Goal: Task Accomplishment & Management: Manage account settings

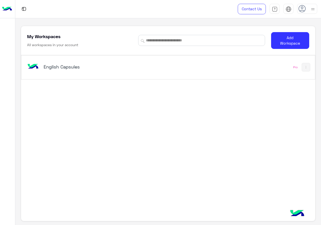
click at [126, 78] on div "English Capsules Pro" at bounding box center [168, 67] width 294 height 24
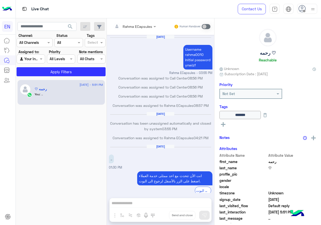
scroll to position [164, 0]
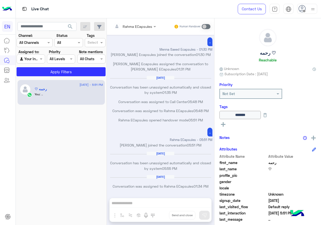
click at [41, 44] on div at bounding box center [35, 43] width 36 height 6
click at [43, 59] on div "WhatsApp" at bounding box center [35, 62] width 36 height 10
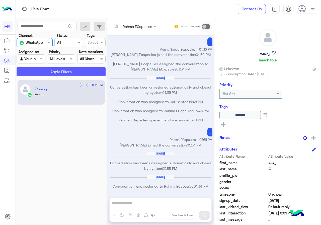
click at [46, 75] on button "Apply Filters" at bounding box center [61, 71] width 89 height 9
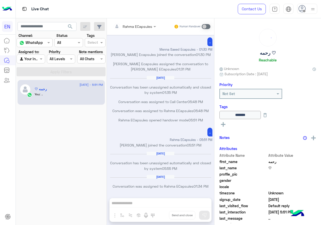
click at [37, 63] on div "Agent Filter Your Inbox" at bounding box center [31, 58] width 28 height 9
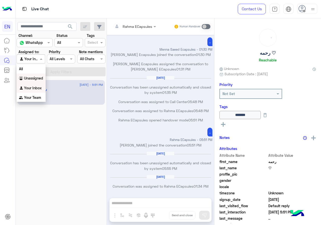
click at [37, 77] on b "Unassigned" at bounding box center [33, 78] width 19 height 4
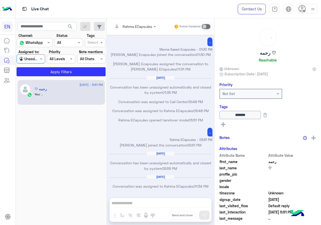
click at [46, 65] on section "Channel: Channel WhatsApp Status Channel All Tags Select Assigned to: Agent Fil…" at bounding box center [62, 54] width 84 height 43
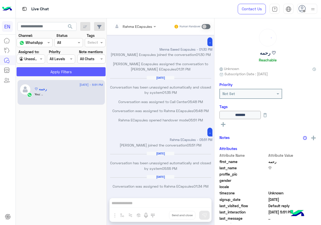
click at [46, 69] on button "Apply Filters" at bounding box center [61, 71] width 89 height 9
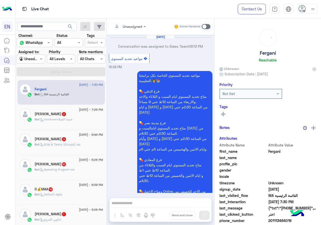
scroll to position [560, 0]
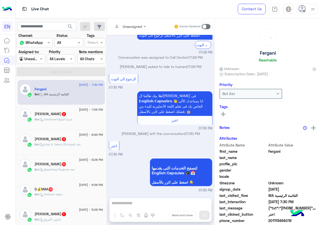
click at [31, 59] on div at bounding box center [31, 59] width 28 height 6
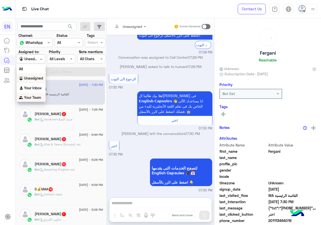
click at [35, 95] on b "Your Team" at bounding box center [32, 97] width 17 height 4
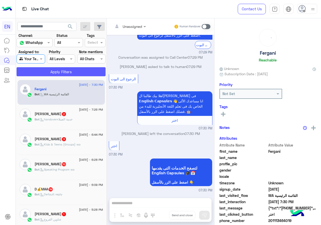
click at [41, 72] on button "Apply Filters" at bounding box center [61, 71] width 89 height 9
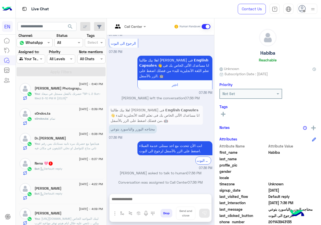
scroll to position [226, 0]
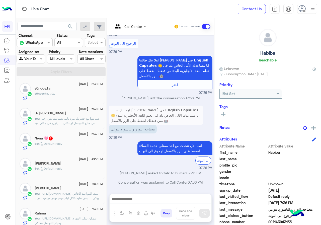
click at [77, 173] on div "Bot : Default reply" at bounding box center [69, 170] width 69 height 9
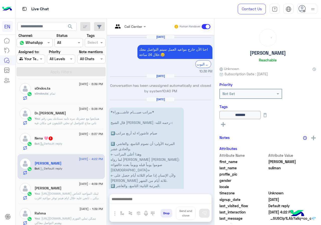
scroll to position [759, 0]
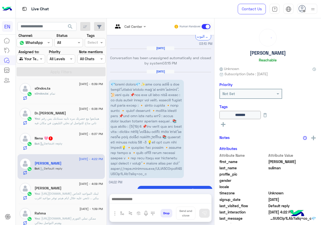
click at [78, 142] on div "Bot : Default reply" at bounding box center [69, 146] width 69 height 9
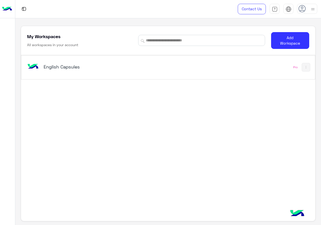
click at [126, 70] on div "English Capsules" at bounding box center [95, 67] width 102 height 7
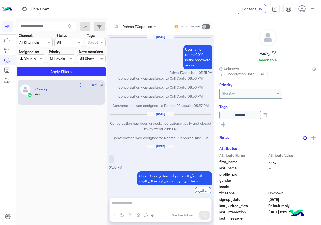
scroll to position [164, 0]
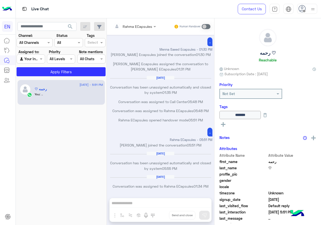
click at [44, 44] on div at bounding box center [35, 43] width 36 height 6
click at [47, 65] on div "WhatsApp" at bounding box center [35, 62] width 36 height 10
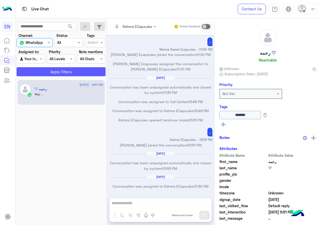
click at [47, 72] on button "Apply Filters" at bounding box center [61, 71] width 89 height 9
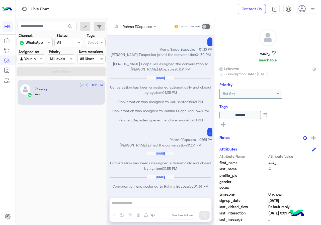
click at [39, 57] on span at bounding box center [42, 58] width 6 height 5
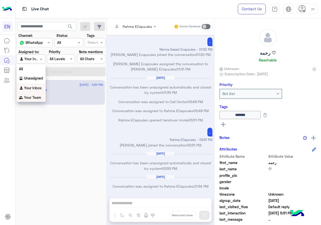
click at [39, 99] on b "Your Team" at bounding box center [32, 97] width 17 height 4
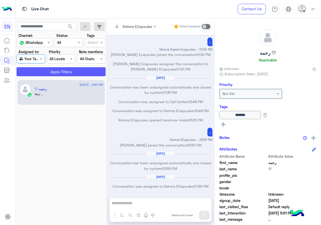
click at [47, 73] on button "Apply Filters" at bounding box center [61, 71] width 89 height 9
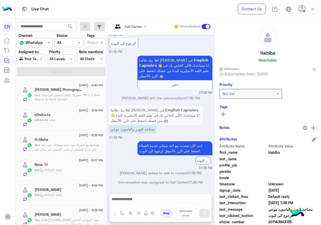
scroll to position [226, 0]
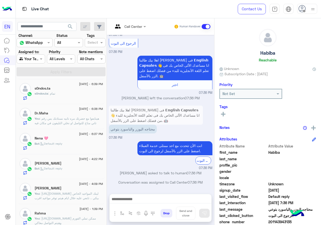
click at [72, 167] on div "Bot : Default reply" at bounding box center [69, 170] width 69 height 9
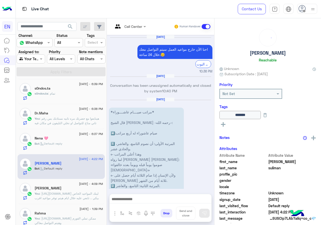
scroll to position [759, 0]
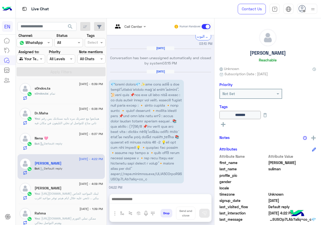
click at [69, 134] on div "[DATE] - 6:37 PM" at bounding box center [69, 134] width 69 height 3
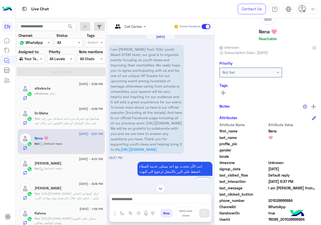
scroll to position [45, 0]
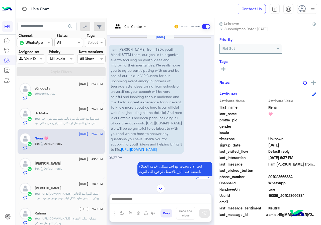
drag, startPoint x: 286, startPoint y: 177, endPoint x: 314, endPoint y: 175, distance: 28.9
click at [314, 175] on span "201028666884" at bounding box center [292, 176] width 48 height 5
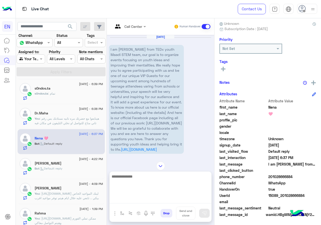
click at [151, 203] on textarea at bounding box center [161, 188] width 102 height 30
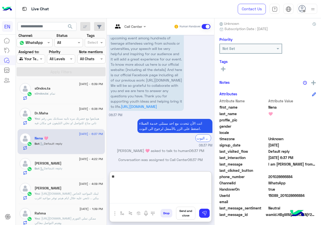
type textarea "*"
type textarea "**********"
click at [133, 177] on textarea "**********" at bounding box center [161, 188] width 102 height 30
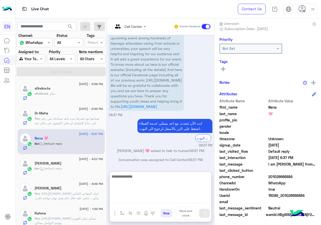
click at [194, 178] on textarea at bounding box center [161, 188] width 102 height 30
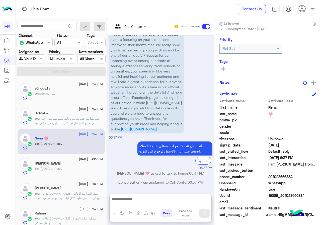
click at [244, 69] on div "See All" at bounding box center [268, 69] width 97 height 6
drag, startPoint x: 243, startPoint y: 69, endPoint x: 240, endPoint y: 67, distance: 3.4
click at [243, 69] on div "See All" at bounding box center [268, 69] width 97 height 6
click at [224, 67] on rect at bounding box center [223, 69] width 1 height 5
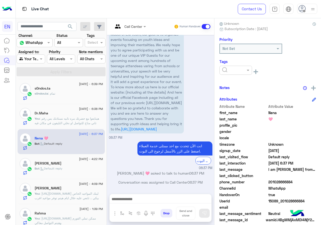
click at [252, 74] on div at bounding box center [236, 70] width 33 height 9
click at [252, 84] on div "Solved" at bounding box center [236, 82] width 33 height 9
click at [273, 85] on div "Notes" at bounding box center [268, 88] width 97 height 6
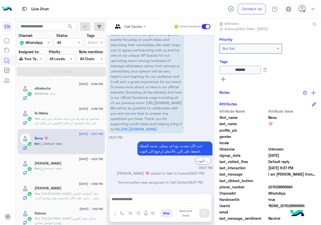
scroll to position [201, 0]
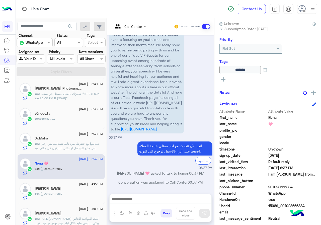
click at [71, 194] on div "Bot : Default reply" at bounding box center [69, 195] width 69 height 9
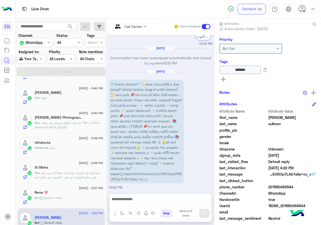
scroll to position [151, 0]
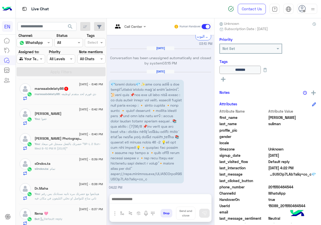
click at [66, 175] on div "s0ndos.ta : تمام" at bounding box center [69, 171] width 69 height 9
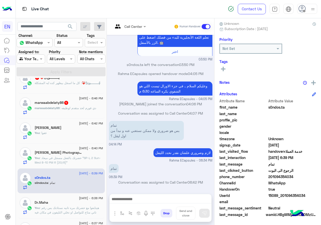
scroll to position [125, 0]
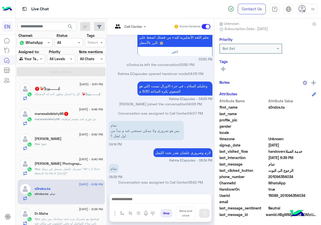
click at [89, 116] on div "marwaabdelaty86 1" at bounding box center [69, 114] width 69 height 5
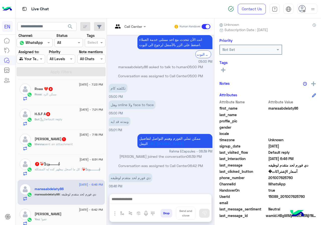
scroll to position [45, 0]
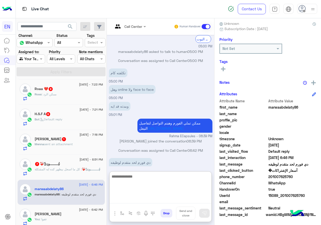
click at [158, 198] on textarea at bounding box center [161, 188] width 102 height 30
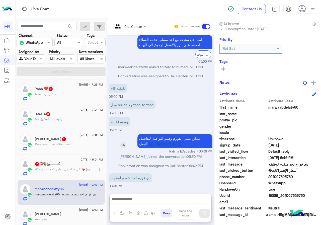
click at [184, 142] on link "https://forms.clickup.com/7219383/f/6wa5q-41635/XGOSK2PTCA41VMT4SO" at bounding box center [166, 144] width 36 height 4
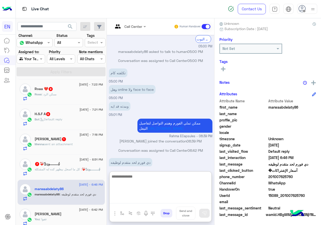
click at [178, 200] on textarea at bounding box center [161, 188] width 102 height 30
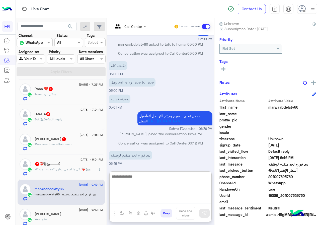
scroll to position [319, 0]
type textarea "*"
type textarea "**********"
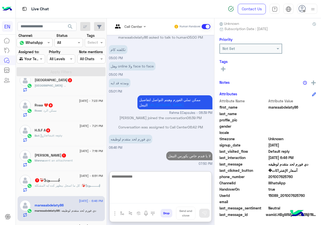
scroll to position [50, 0]
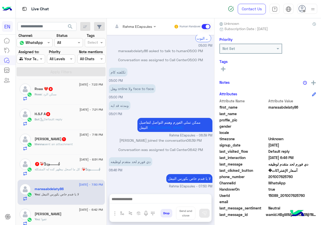
click at [86, 172] on div "چُــــــــودِیِّ❤️‍🩹 : كل ما اسجل بيظهر كده ايه المشكلة" at bounding box center [69, 171] width 69 height 9
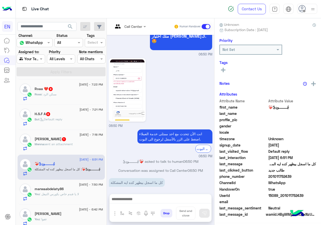
scroll to position [45, 0]
drag, startPoint x: 285, startPoint y: 176, endPoint x: 312, endPoint y: 176, distance: 27.3
click at [312, 176] on span "201011752439" at bounding box center [292, 176] width 48 height 5
copy span "01011752439"
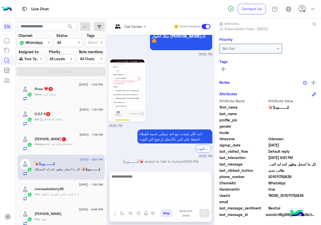
click at [154, 202] on textarea at bounding box center [161, 188] width 102 height 30
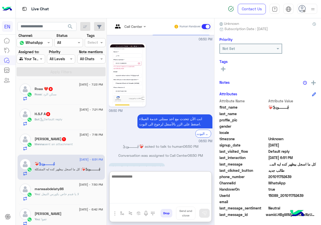
scroll to position [409, 0]
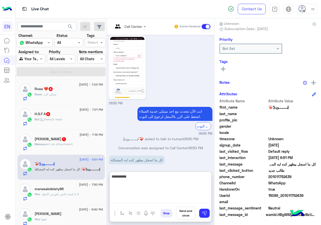
type textarea "**********"
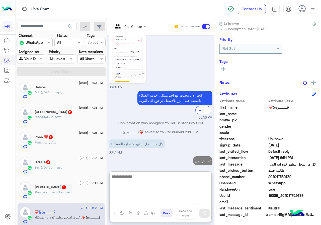
scroll to position [0, 0]
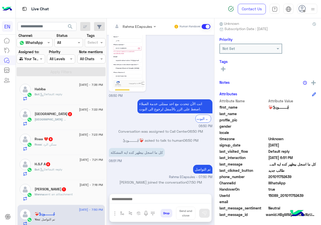
click at [99, 185] on span "11 August - 7:18 PM" at bounding box center [91, 185] width 23 height 5
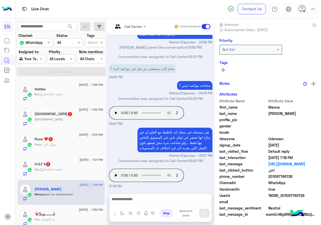
scroll to position [45, 0]
drag, startPoint x: 285, startPoint y: 176, endPoint x: 309, endPoint y: 176, distance: 24.9
click at [309, 176] on span "201097746726" at bounding box center [292, 176] width 48 height 5
copy span "01097746726"
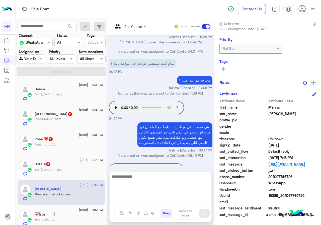
click at [145, 202] on textarea at bounding box center [161, 188] width 102 height 30
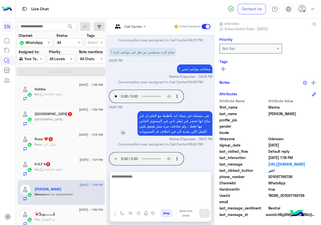
scroll to position [277, 0]
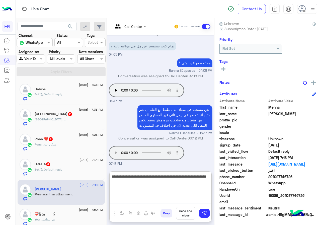
type textarea "**********"
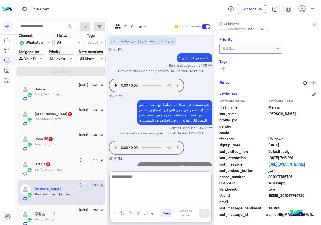
scroll to position [299, 0]
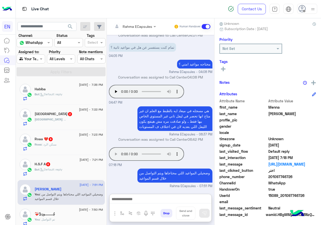
click at [80, 171] on div "Bot : Default reply" at bounding box center [69, 171] width 69 height 9
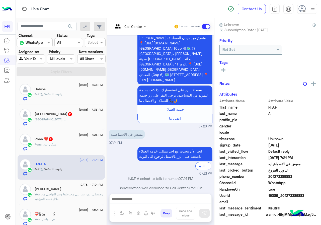
scroll to position [44, 0]
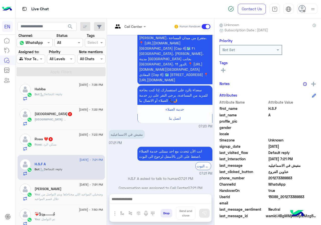
drag, startPoint x: 285, startPoint y: 179, endPoint x: 316, endPoint y: 177, distance: 30.6
click at [316, 177] on span "201273389883" at bounding box center [292, 177] width 48 height 5
copy span "01273389883"
click at [133, 28] on input "text" at bounding box center [123, 26] width 20 height 5
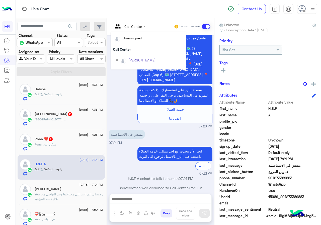
scroll to position [83, 0]
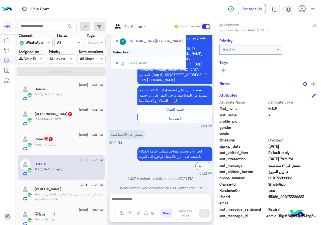
click at [152, 53] on div "Sales Team" at bounding box center [148, 51] width 75 height 9
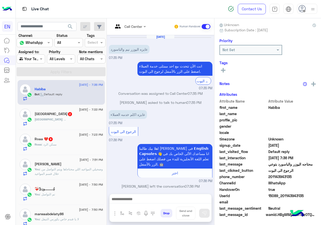
scroll to position [88, 0]
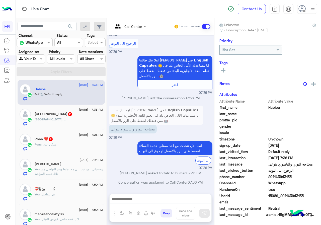
click at [83, 136] on div "11 August - 7:23 PM" at bounding box center [69, 135] width 69 height 3
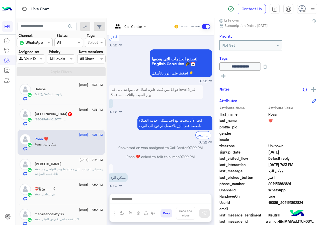
scroll to position [55, 0]
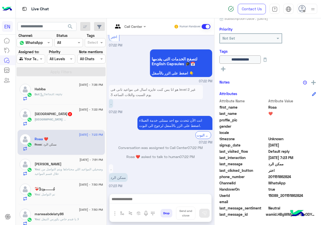
drag, startPoint x: 285, startPoint y: 178, endPoint x: 314, endPoint y: 176, distance: 28.9
click at [314, 176] on span "201151862824" at bounding box center [292, 176] width 48 height 5
copy span "01151862824"
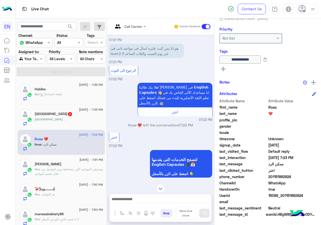
scroll to position [332, 0]
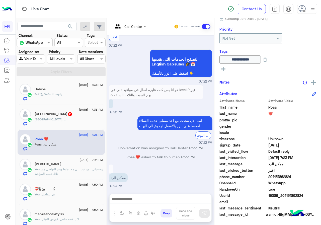
click at [167, 206] on div at bounding box center [161, 200] width 102 height 13
click at [167, 204] on div at bounding box center [161, 200] width 102 height 13
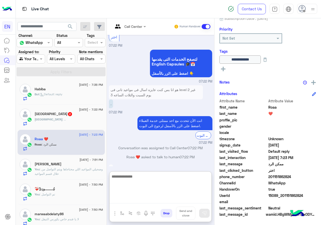
click at [170, 201] on textarea at bounding box center [161, 188] width 102 height 30
type textarea "**********"
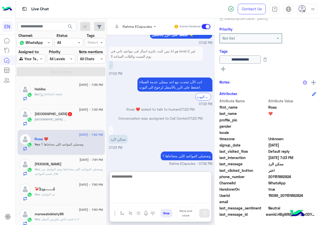
scroll to position [380, 0]
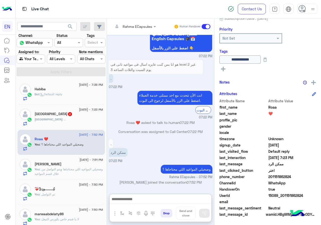
click at [83, 121] on div "Alialgarhi : .." at bounding box center [69, 121] width 69 height 9
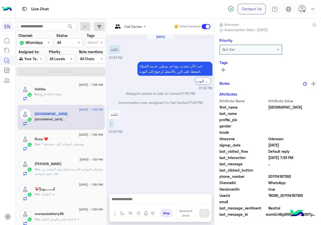
scroll to position [44, 0]
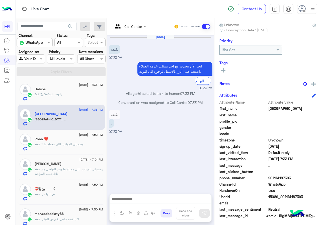
drag, startPoint x: 285, startPoint y: 178, endPoint x: 319, endPoint y: 178, distance: 33.9
click at [316, 178] on span "201114187393" at bounding box center [292, 177] width 48 height 5
copy span "01114187393"
click at [133, 26] on input "text" at bounding box center [123, 26] width 20 height 5
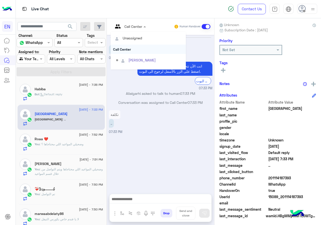
scroll to position [83, 0]
click at [147, 53] on div "Sales Team" at bounding box center [148, 51] width 75 height 9
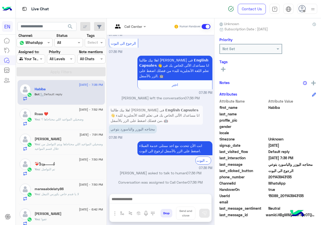
scroll to position [45, 0]
drag, startPoint x: 286, startPoint y: 176, endPoint x: 320, endPoint y: 176, distance: 34.1
click at [316, 176] on span "201143943135" at bounding box center [292, 176] width 48 height 5
copy span "01143943135"
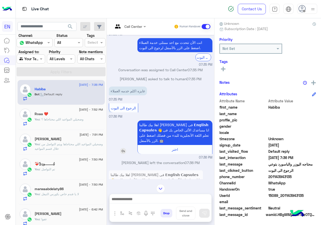
scroll to position [0, 0]
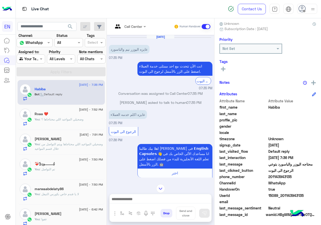
click at [241, 63] on h6 "Tags" at bounding box center [268, 61] width 97 height 5
click at [226, 71] on icon at bounding box center [223, 69] width 5 height 5
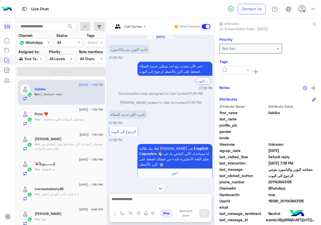
click at [238, 72] on input "text" at bounding box center [229, 70] width 15 height 5
click at [249, 81] on div "Solved" at bounding box center [236, 82] width 33 height 9
click at [252, 91] on div "Notes" at bounding box center [268, 88] width 97 height 6
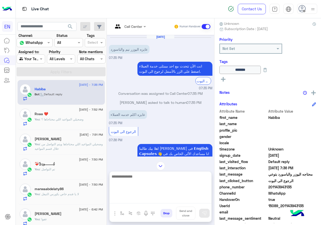
click at [167, 198] on textarea at bounding box center [161, 188] width 102 height 30
type textarea "**********"
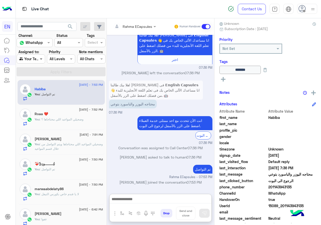
click at [44, 57] on span at bounding box center [42, 58] width 6 height 5
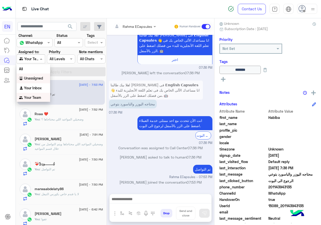
scroll to position [0, 0]
click at [41, 85] on div "Your Inbox" at bounding box center [34, 88] width 34 height 10
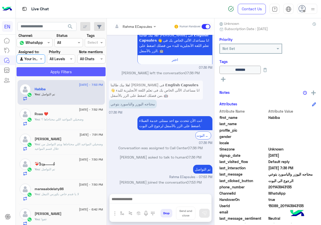
click at [50, 70] on button "Apply Filters" at bounding box center [61, 71] width 89 height 9
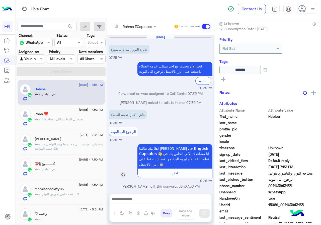
scroll to position [113, 0]
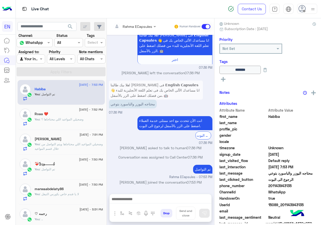
click at [144, 25] on div at bounding box center [135, 26] width 48 height 6
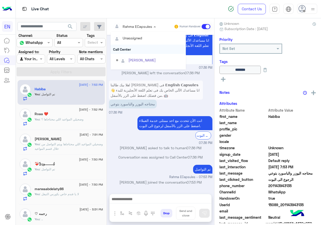
click at [139, 49] on div "Call Center" at bounding box center [148, 49] width 75 height 9
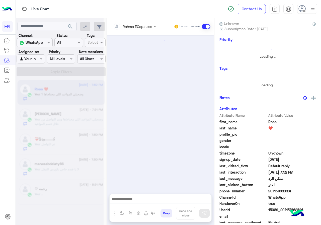
click at [132, 28] on input "text" at bounding box center [127, 26] width 29 height 5
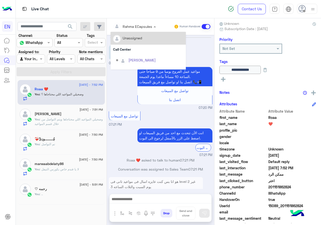
scroll to position [290, 0]
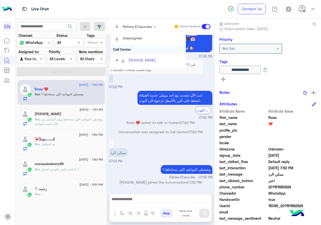
click at [129, 48] on div "Call Center" at bounding box center [148, 49] width 75 height 9
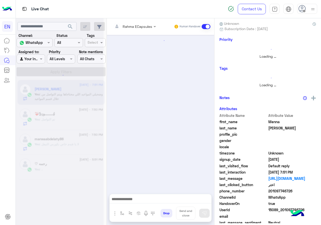
click at [127, 22] on div "Rahma ECapsules" at bounding box center [132, 26] width 39 height 10
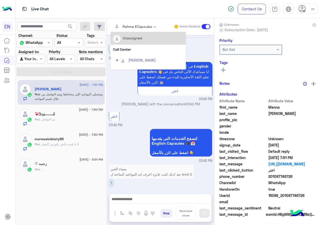
scroll to position [246, 0]
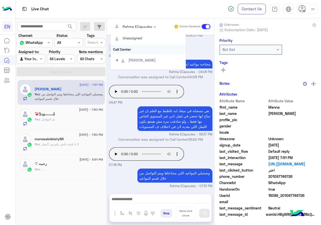
click at [127, 48] on div "Call Center" at bounding box center [148, 49] width 75 height 9
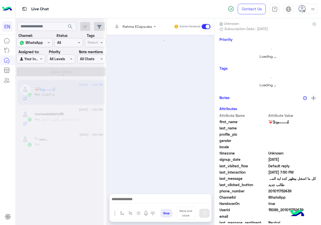
click at [127, 27] on input "text" at bounding box center [127, 26] width 29 height 5
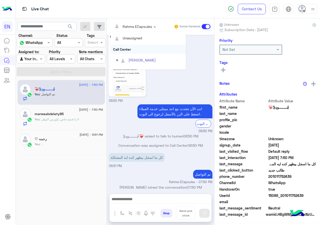
click at [127, 50] on div "Call Center" at bounding box center [148, 49] width 75 height 9
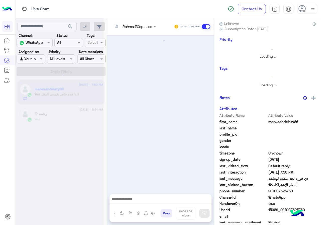
click at [128, 29] on div "Rahma ECapsules" at bounding box center [138, 26] width 30 height 5
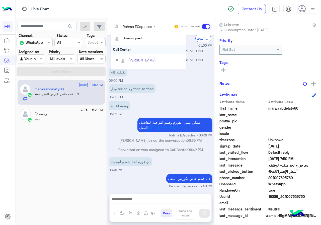
click at [130, 52] on div "Call Center" at bounding box center [148, 49] width 75 height 9
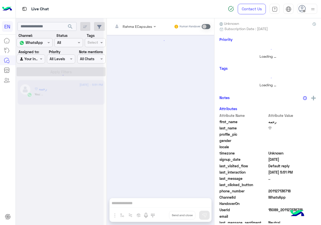
click at [33, 57] on div at bounding box center [31, 59] width 28 height 6
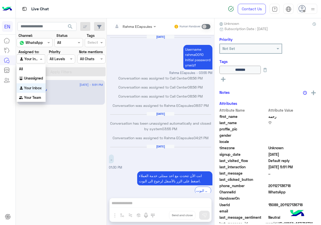
scroll to position [164, 0]
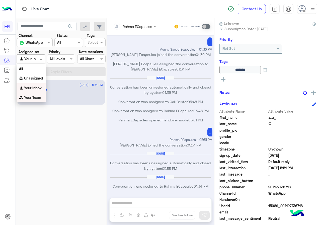
click at [34, 98] on b "Your Team" at bounding box center [32, 97] width 17 height 4
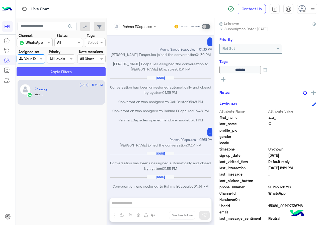
click at [48, 70] on button "Apply Filters" at bounding box center [61, 71] width 89 height 9
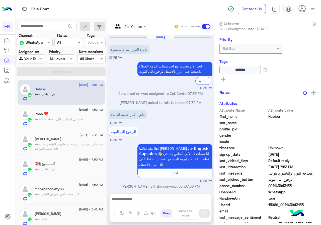
scroll to position [122, 0]
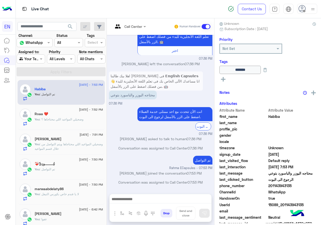
click at [31, 60] on input "text" at bounding box center [25, 58] width 12 height 5
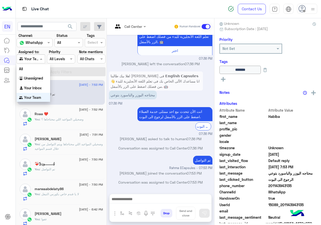
scroll to position [1, 0]
click at [36, 76] on b "Unassigned" at bounding box center [33, 77] width 19 height 4
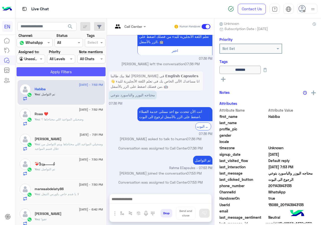
click at [45, 68] on button "Apply Filters" at bounding box center [61, 71] width 89 height 9
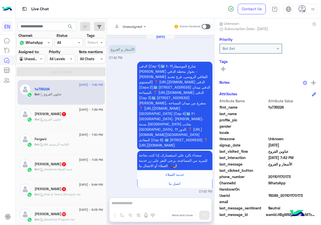
drag, startPoint x: 269, startPoint y: 177, endPoint x: 315, endPoint y: 176, distance: 45.7
click at [315, 176] on div "fa736224 Reachable Unknown Subscription Date : 08/11/2025 Priority Not Set Tags…" at bounding box center [268, 120] width 107 height 205
copy span "01101170173"
click at [134, 26] on div at bounding box center [130, 26] width 38 height 6
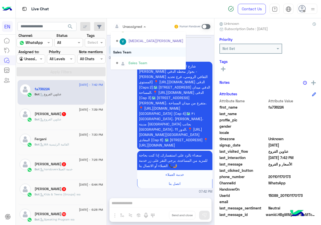
click at [132, 53] on div "Sales Team" at bounding box center [148, 51] width 75 height 9
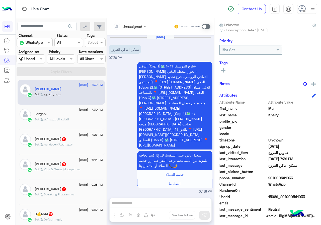
drag, startPoint x: 269, startPoint y: 176, endPoint x: 302, endPoint y: 175, distance: 32.4
click at [302, 175] on span "201000541033" at bounding box center [292, 177] width 48 height 5
copy span "01000541033"
click at [134, 23] on div at bounding box center [130, 26] width 38 height 6
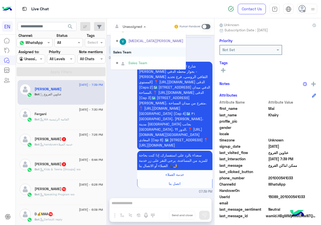
click at [135, 52] on div "Sales Team" at bounding box center [148, 51] width 75 height 9
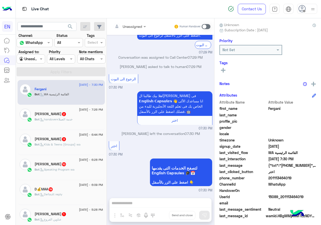
drag, startPoint x: 268, startPoint y: 176, endPoint x: 305, endPoint y: 176, distance: 36.4
click at [305, 176] on span "201113464019" at bounding box center [292, 177] width 48 height 5
click at [295, 180] on span "201113464019" at bounding box center [292, 177] width 48 height 5
drag, startPoint x: 270, startPoint y: 177, endPoint x: 302, endPoint y: 177, distance: 32.4
click at [302, 177] on span "201113464019" at bounding box center [292, 177] width 48 height 5
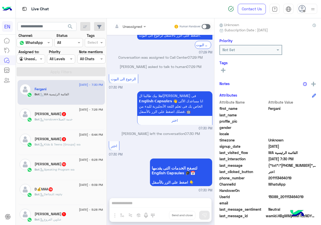
copy span "01113464019"
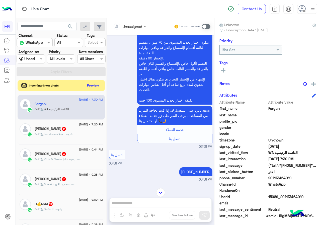
scroll to position [409, 0]
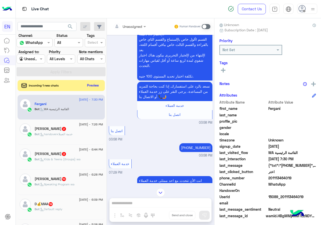
click at [156, 198] on div "Unassigned Human Handover Aug 9, 2025 Conversation was assigned to Sales Team 0…" at bounding box center [160, 122] width 107 height 209
click at [206, 28] on span at bounding box center [206, 26] width 9 height 5
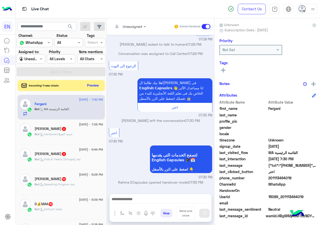
click at [148, 204] on div at bounding box center [161, 200] width 102 height 13
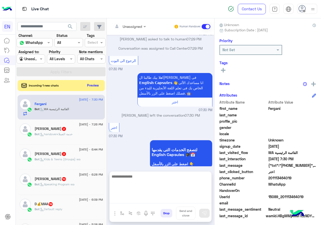
click at [152, 202] on textarea at bounding box center [161, 188] width 102 height 30
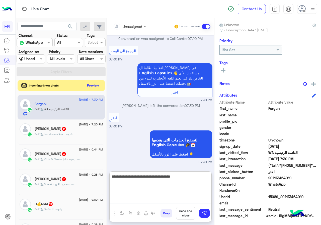
type textarea "**********"
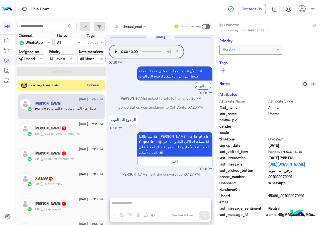
click at [96, 88] on button "Preview" at bounding box center [94, 85] width 16 height 7
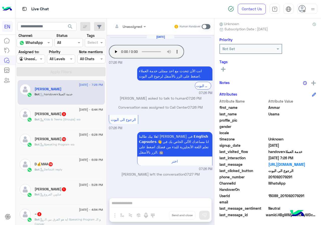
scroll to position [45, 0]
drag, startPoint x: 270, startPoint y: 177, endPoint x: 292, endPoint y: 176, distance: 21.9
click at [292, 176] on span "201092079291" at bounding box center [292, 176] width 48 height 5
copy span "01092079291"
click at [130, 204] on div "Unassigned Human Handover Aug 11, 2025 Your browser does not support the audio …" at bounding box center [160, 122] width 107 height 209
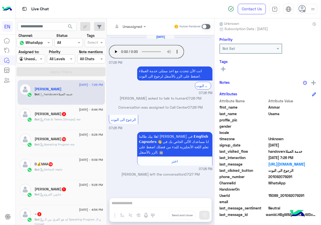
click at [202, 27] on span at bounding box center [206, 26] width 9 height 5
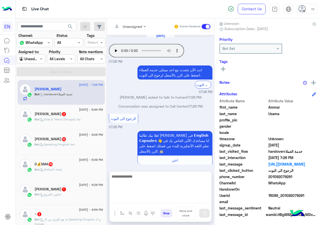
click at [155, 202] on textarea at bounding box center [161, 188] width 102 height 30
type textarea "**********"
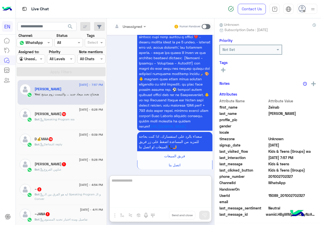
scroll to position [45, 0]
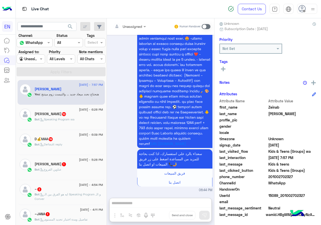
click at [268, 176] on span "201002702327" at bounding box center [292, 176] width 48 height 5
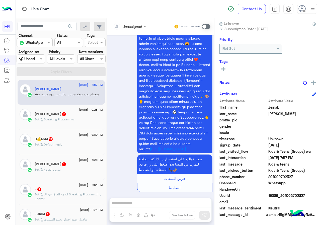
drag, startPoint x: 269, startPoint y: 176, endPoint x: 301, endPoint y: 176, distance: 31.6
click at [301, 176] on span "201002702327" at bounding box center [292, 176] width 48 height 5
click at [134, 27] on div at bounding box center [130, 26] width 38 height 6
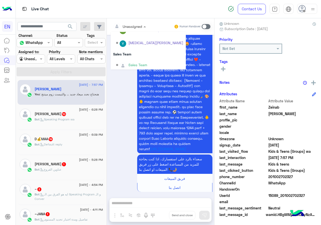
scroll to position [83, 0]
click at [127, 50] on div "Sales Team" at bounding box center [148, 51] width 75 height 9
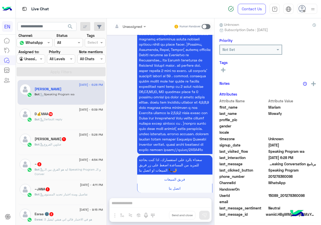
scroll to position [44, 0]
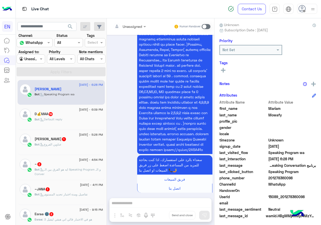
drag, startPoint x: 269, startPoint y: 178, endPoint x: 300, endPoint y: 177, distance: 31.6
click at [300, 177] on span "201278360098" at bounding box center [292, 177] width 48 height 5
click at [124, 24] on input "text" at bounding box center [123, 26] width 20 height 5
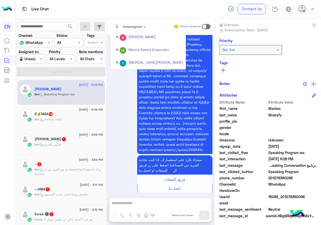
scroll to position [83, 0]
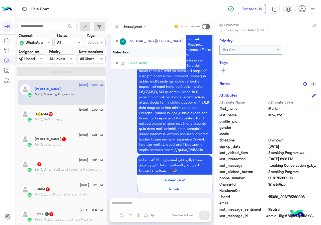
click at [132, 50] on div "Sales Team" at bounding box center [148, 51] width 75 height 9
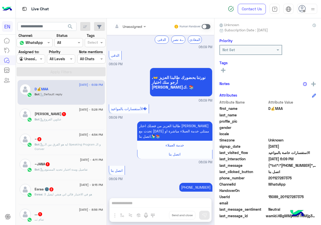
scroll to position [45, 0]
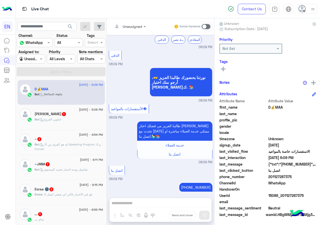
drag, startPoint x: 270, startPoint y: 177, endPoint x: 319, endPoint y: 177, distance: 48.4
click at [319, 177] on div "D💰MAA Reachable Unknown Subscription Date : 08/11/2025 Priority Not Set Tags Se…" at bounding box center [268, 120] width 107 height 205
click at [142, 25] on div at bounding box center [130, 26] width 38 height 6
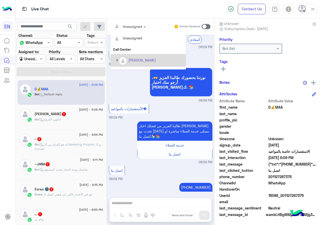
click at [164, 106] on div "الأستفسارات بالمواعيد� 06:09 PM" at bounding box center [161, 111] width 104 height 17
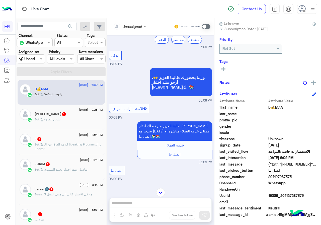
scroll to position [222, 0]
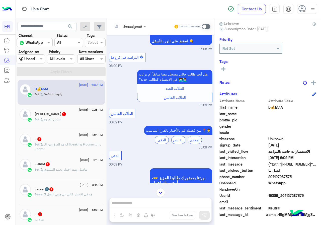
click at [226, 73] on div "See All" at bounding box center [268, 70] width 97 height 8
click at [228, 69] on div "See All" at bounding box center [268, 69] width 97 height 6
click at [226, 72] on div "See All" at bounding box center [268, 70] width 97 height 8
click at [224, 69] on rect at bounding box center [223, 69] width 5 height 1
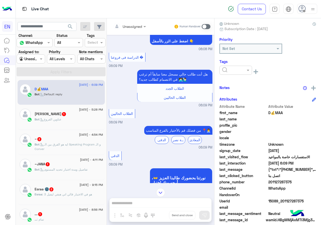
click at [226, 71] on input "text" at bounding box center [229, 70] width 15 height 5
click at [230, 78] on div "Solved" at bounding box center [236, 82] width 33 height 9
click at [244, 86] on div "Notes" at bounding box center [268, 88] width 97 height 6
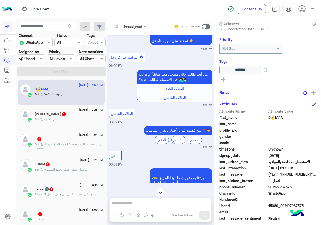
click at [116, 28] on input "text" at bounding box center [123, 26] width 20 height 5
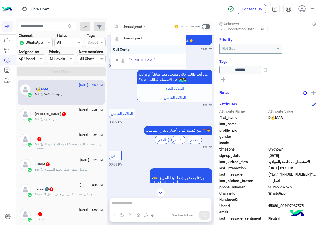
click at [133, 53] on div "Call Center" at bounding box center [148, 49] width 75 height 9
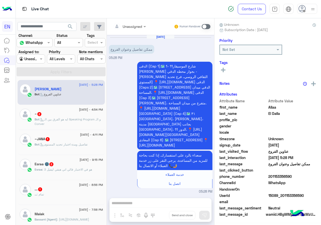
scroll to position [44, 0]
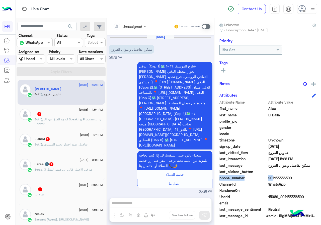
drag, startPoint x: 269, startPoint y: 177, endPoint x: 308, endPoint y: 171, distance: 39.1
click at [308, 171] on div "Attribute Name Attribute Value first_name Allaa last_name El Dalla profile_pic …" at bounding box center [268, 160] width 97 height 120
click at [276, 176] on span "201153356590" at bounding box center [292, 177] width 48 height 5
drag, startPoint x: 268, startPoint y: 179, endPoint x: 302, endPoint y: 174, distance: 33.9
click at [302, 174] on div "Attribute Name Attribute Value first_name Allaa last_name El Dalla profile_pic …" at bounding box center [268, 160] width 97 height 120
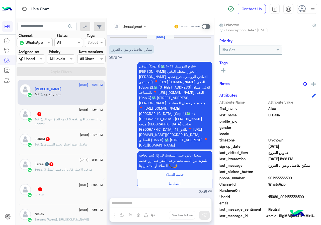
click at [285, 178] on span "201153356590" at bounding box center [292, 177] width 48 height 5
drag, startPoint x: 268, startPoint y: 178, endPoint x: 299, endPoint y: 175, distance: 30.9
click at [299, 175] on span "201153356590" at bounding box center [292, 177] width 48 height 5
drag, startPoint x: 282, startPoint y: 176, endPoint x: 278, endPoint y: 179, distance: 5.2
click at [282, 176] on span "201153356590" at bounding box center [292, 177] width 48 height 5
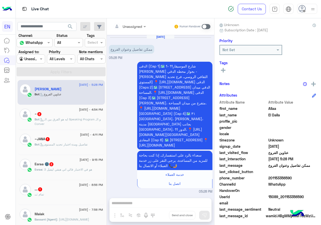
click at [271, 180] on span "201153356590" at bounding box center [292, 177] width 48 height 5
drag, startPoint x: 270, startPoint y: 178, endPoint x: 307, endPoint y: 178, distance: 36.4
click at [307, 178] on span "201153356590" at bounding box center [292, 177] width 48 height 5
click at [135, 26] on div at bounding box center [130, 26] width 38 height 6
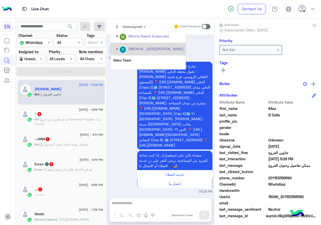
scroll to position [83, 0]
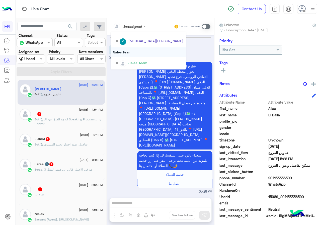
click at [133, 50] on div "Sales Team" at bounding box center [148, 51] width 75 height 9
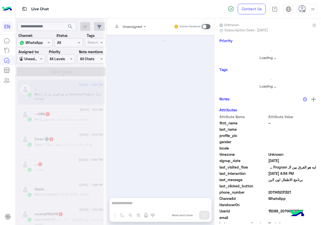
scroll to position [196, 0]
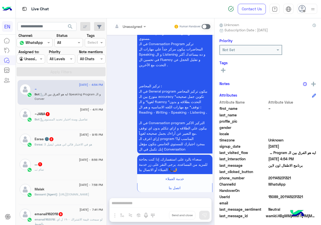
click at [269, 176] on span "201145231321" at bounding box center [292, 177] width 48 height 5
drag, startPoint x: 269, startPoint y: 179, endPoint x: 313, endPoint y: 179, distance: 43.4
click at [313, 179] on span "201145231321" at bounding box center [292, 177] width 48 height 5
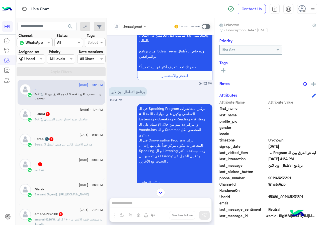
scroll to position [95, 0]
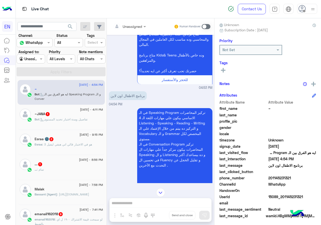
click at [133, 31] on div "Unassigned Human Handover" at bounding box center [160, 26] width 107 height 17
click at [134, 22] on div "Unassigned" at bounding box center [127, 26] width 29 height 10
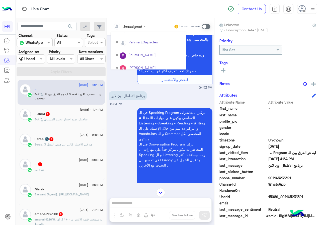
scroll to position [83, 0]
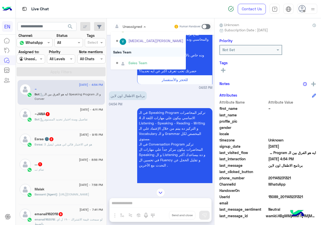
click at [123, 52] on div "Sales Team" at bounding box center [148, 51] width 75 height 9
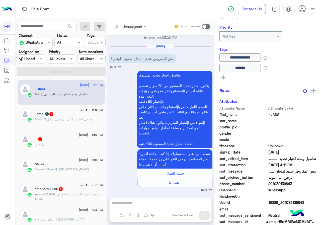
scroll to position [64, 0]
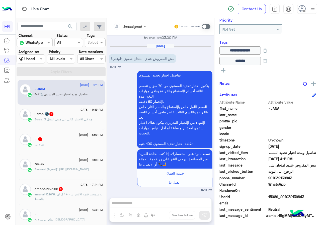
drag, startPoint x: 270, startPoint y: 177, endPoint x: 298, endPoint y: 178, distance: 28.1
click at [298, 178] on span "201032139843" at bounding box center [292, 177] width 48 height 5
click at [133, 24] on input "text" at bounding box center [123, 26] width 20 height 5
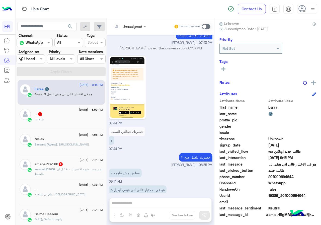
scroll to position [298, 0]
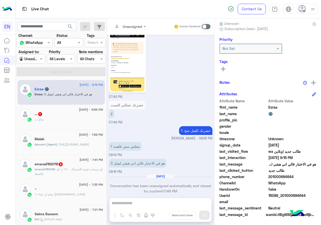
drag, startPoint x: 270, startPoint y: 176, endPoint x: 307, endPoint y: 176, distance: 37.1
click at [307, 176] on span "201000694644" at bounding box center [292, 176] width 48 height 5
click at [75, 121] on div "... : تمام" at bounding box center [69, 121] width 69 height 9
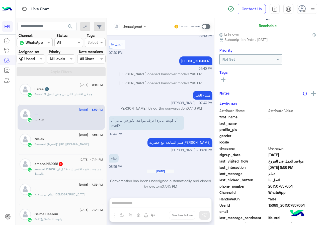
scroll to position [44, 0]
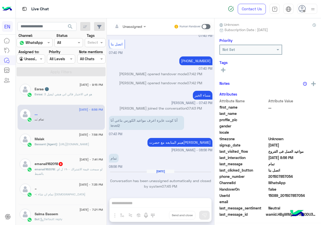
click at [139, 22] on div "Unassigned" at bounding box center [127, 26] width 29 height 10
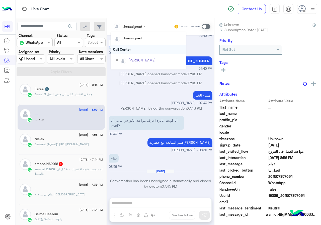
click at [131, 48] on div "Call Center" at bounding box center [148, 49] width 75 height 9
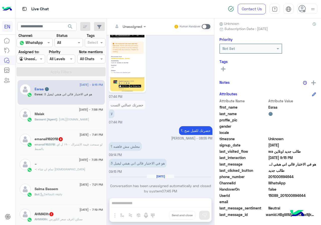
click at [205, 24] on span at bounding box center [206, 26] width 9 height 5
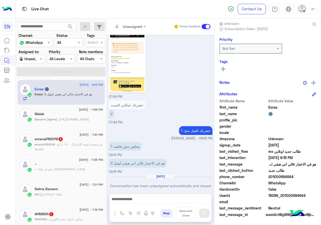
scroll to position [307, 0]
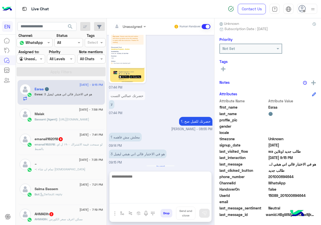
click at [139, 198] on textarea at bounding box center [161, 188] width 102 height 30
type textarea "*"
type textarea "**********"
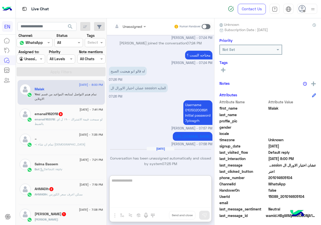
scroll to position [45, 0]
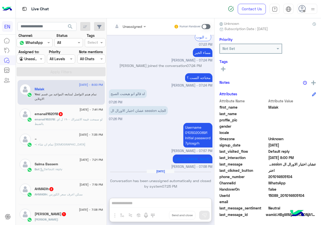
click at [38, 57] on div at bounding box center [31, 59] width 28 height 6
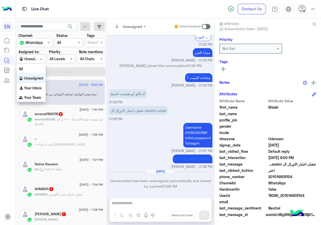
scroll to position [254, 0]
click at [156, 129] on div "Username 01050200691 Initial password 7plosgrh Bassant Ayman - 07:57 PM" at bounding box center [161, 138] width 104 height 32
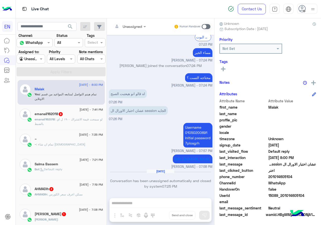
click at [77, 124] on p "emanali162018 : لو سمحت قيمة الاشتراك ١٩٠٠ ل اي بالضبط" at bounding box center [69, 121] width 69 height 9
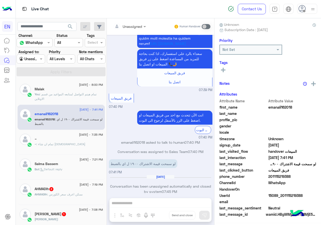
scroll to position [44, 0]
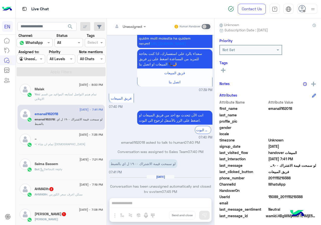
click at [125, 27] on input "text" at bounding box center [123, 26] width 20 height 5
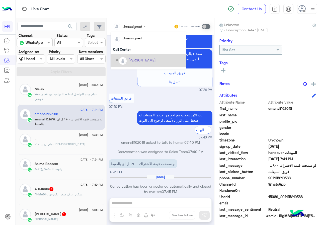
scroll to position [83, 0]
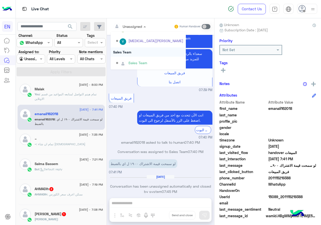
click at [143, 49] on div "Sales Team" at bounding box center [148, 51] width 75 height 9
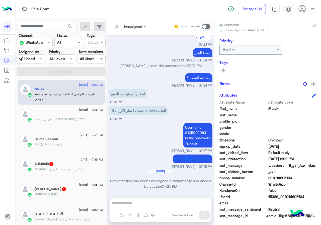
click at [50, 182] on div "10 August - 7:08 PM abdelrahman Montasser 1 abdelrahman :" at bounding box center [61, 192] width 87 height 25
click at [56, 174] on div "AHMADlh : ممكن اعرف سعر الكورس" at bounding box center [69, 171] width 69 height 9
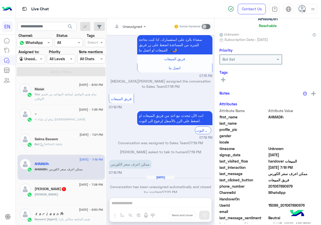
scroll to position [44, 0]
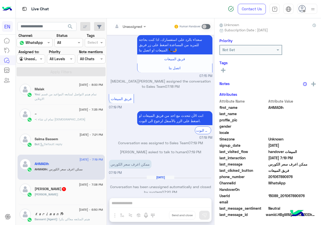
click at [133, 33] on div "Unassigned Human Handover" at bounding box center [160, 26] width 107 height 17
click at [134, 31] on div "Unassigned" at bounding box center [127, 26] width 29 height 10
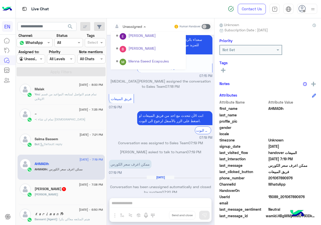
scroll to position [83, 0]
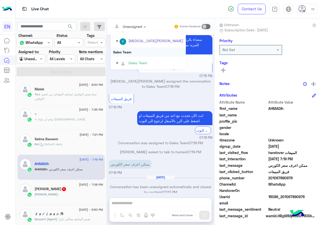
click at [137, 54] on div "Sales Team" at bounding box center [148, 51] width 75 height 9
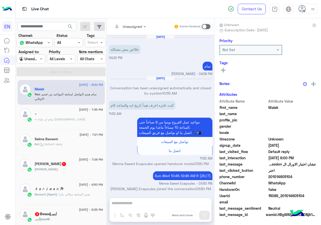
scroll to position [254, 0]
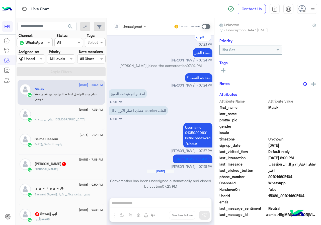
click at [56, 168] on div "abdelrahman :" at bounding box center [69, 171] width 69 height 9
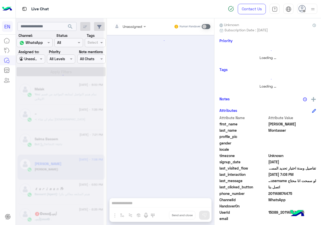
scroll to position [108, 0]
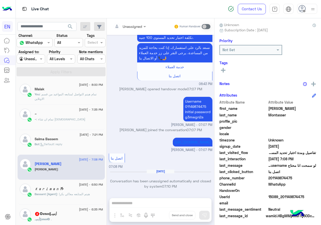
click at [53, 215] on h5 "أّنِسِـ||𝖆𝖓𝖆𝖘✪ 3" at bounding box center [46, 214] width 22 height 4
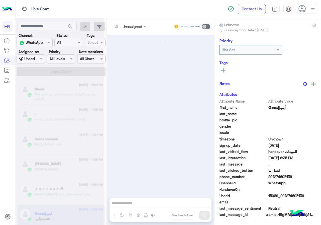
scroll to position [355, 0]
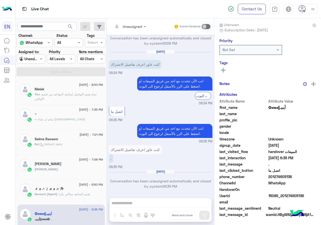
click at [66, 91] on div "Malak" at bounding box center [69, 89] width 69 height 5
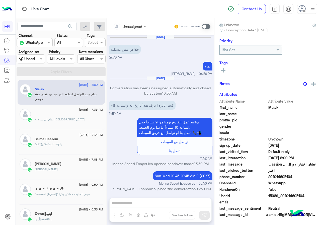
scroll to position [254, 0]
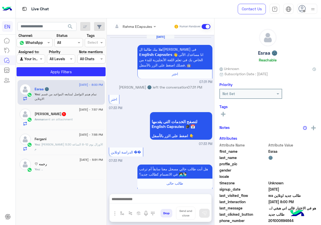
scroll to position [306, 0]
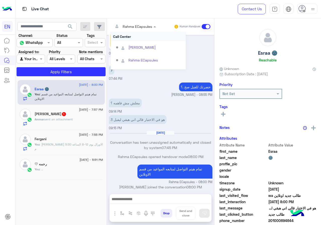
click at [138, 27] on input "text" at bounding box center [127, 26] width 29 height 5
click at [129, 48] on div "Call Center" at bounding box center [148, 49] width 75 height 9
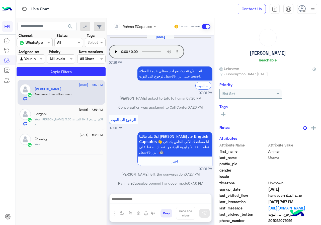
scroll to position [48, 0]
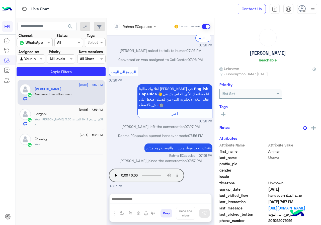
click at [138, 19] on div "Rahma ECapsules Human Handover" at bounding box center [160, 26] width 107 height 17
click at [136, 25] on input "text" at bounding box center [127, 26] width 29 height 5
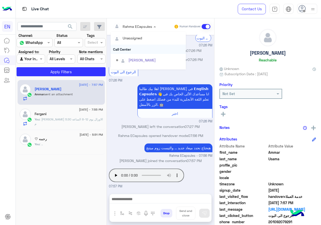
click at [133, 47] on div "Call Center" at bounding box center [148, 49] width 75 height 9
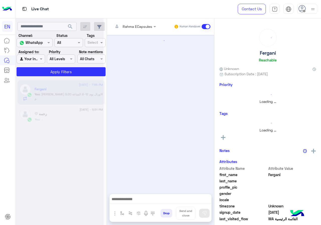
click at [129, 25] on input "text" at bounding box center [127, 26] width 29 height 5
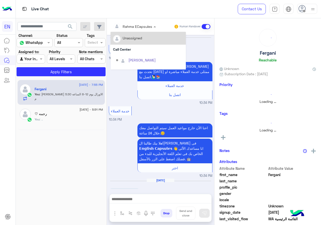
scroll to position [391, 0]
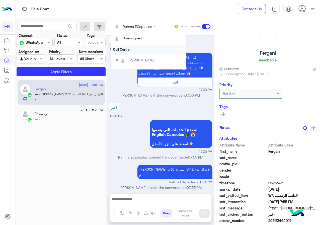
click at [130, 52] on div "Call Center" at bounding box center [148, 49] width 75 height 9
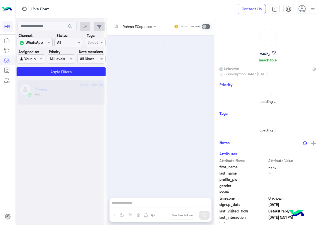
click at [36, 58] on div at bounding box center [31, 59] width 28 height 6
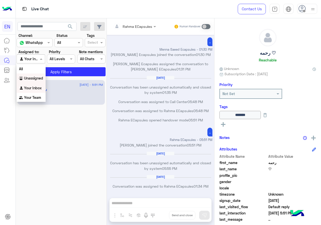
click at [31, 80] on b "Unassigned" at bounding box center [33, 78] width 19 height 4
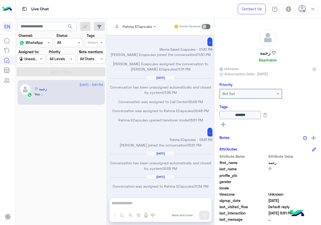
click at [73, 20] on app-inbox-users-filters "search Channel: Channel WhatsApp Status Channel All Tags Select Assigned to: Ag…" at bounding box center [61, 48] width 91 height 60
click at [71, 26] on span "search" at bounding box center [70, 27] width 6 height 6
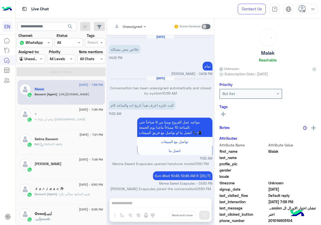
scroll to position [254, 0]
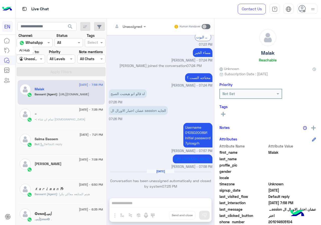
click at [29, 56] on mat-tooltip-component "AI Hub" at bounding box center [25, 50] width 18 height 15
click at [33, 60] on div at bounding box center [31, 59] width 28 height 6
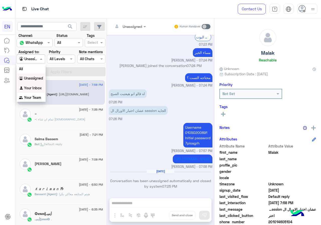
click at [34, 86] on b "Your Inbox" at bounding box center [33, 88] width 18 height 4
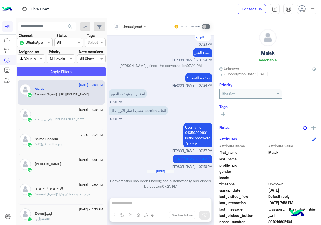
click at [42, 69] on button "Apply Filters" at bounding box center [61, 71] width 89 height 9
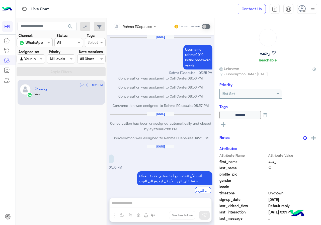
scroll to position [164, 0]
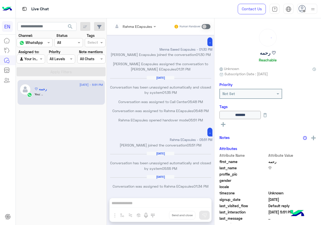
click at [35, 64] on section "Channel: Channel WhatsApp Status Channel All Tags Select Assigned to: Agent Fil…" at bounding box center [62, 54] width 84 height 43
click at [35, 61] on div at bounding box center [31, 59] width 28 height 6
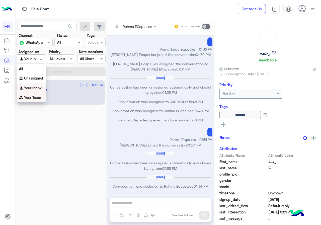
click at [30, 95] on div "Your Team" at bounding box center [31, 98] width 29 height 10
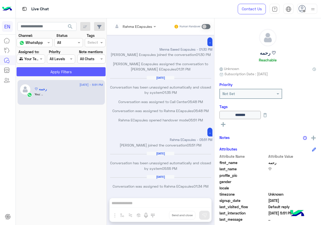
click at [42, 74] on button "Apply Filters" at bounding box center [61, 71] width 89 height 9
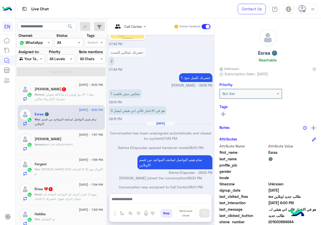
scroll to position [100, 0]
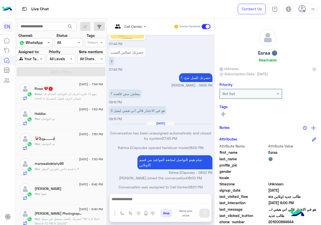
click at [30, 58] on input "text" at bounding box center [25, 58] width 12 height 5
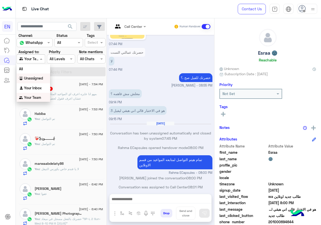
scroll to position [0, 0]
click at [36, 83] on div "Your Inbox" at bounding box center [34, 88] width 34 height 10
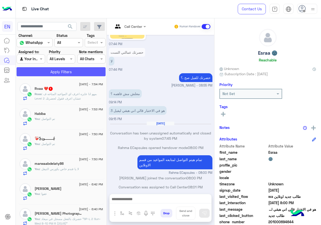
click at [43, 70] on button "Apply Filters" at bounding box center [61, 71] width 89 height 9
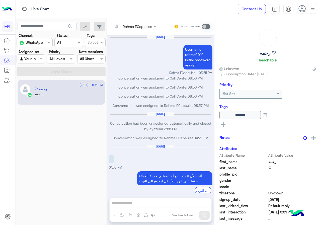
scroll to position [164, 0]
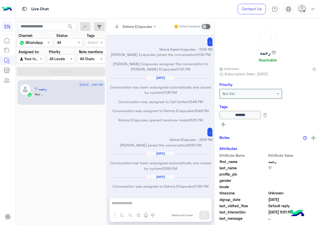
click at [27, 60] on input "text" at bounding box center [25, 58] width 12 height 5
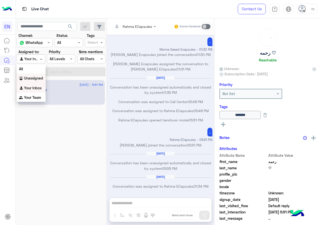
click at [31, 75] on div "Unassigned" at bounding box center [31, 79] width 29 height 10
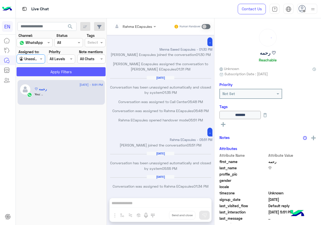
click at [37, 70] on button "Apply Filters" at bounding box center [61, 71] width 89 height 9
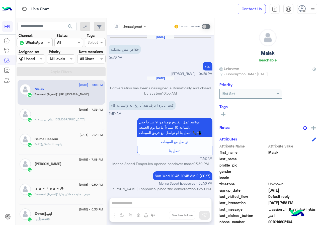
scroll to position [254, 0]
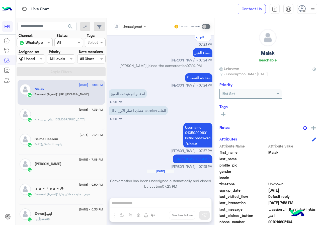
click at [32, 50] on label "Assigned to:" at bounding box center [29, 51] width 21 height 5
click at [33, 59] on div at bounding box center [31, 59] width 28 height 6
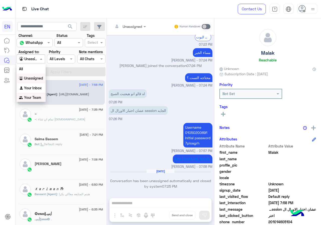
click at [40, 93] on div "Your Team" at bounding box center [31, 98] width 29 height 10
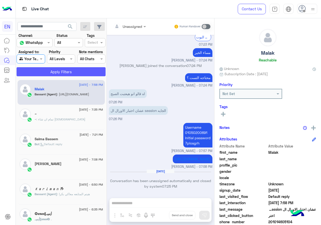
click at [46, 73] on button "Apply Filters" at bounding box center [61, 71] width 89 height 9
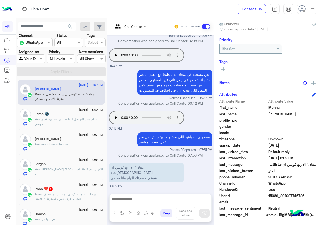
scroll to position [45, 0]
drag, startPoint x: 286, startPoint y: 176, endPoint x: 312, endPoint y: 177, distance: 26.4
click at [312, 177] on span "201097746726" at bounding box center [292, 176] width 48 height 5
copy span "01097746726"
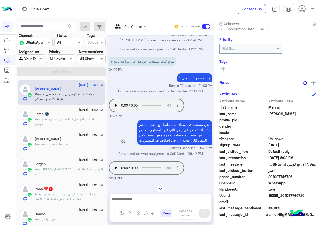
scroll to position [219, 0]
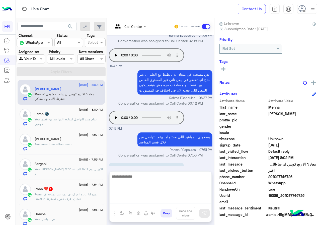
click at [159, 200] on textarea at bounding box center [161, 188] width 102 height 30
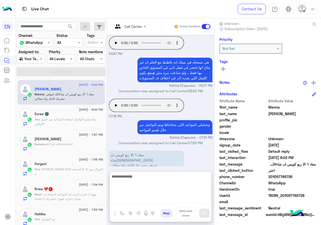
scroll to position [242, 0]
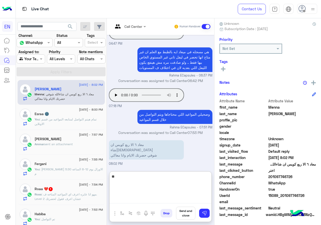
type textarea "*"
type textarea "**********"
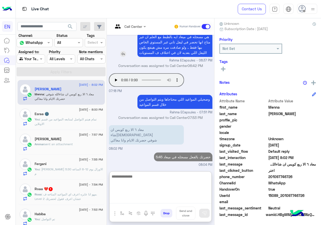
scroll to position [258, 0]
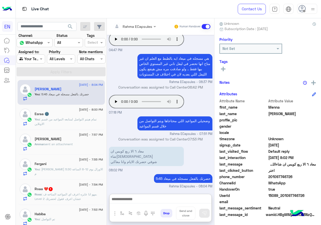
click at [73, 149] on div "Ammar sent an attachment" at bounding box center [69, 146] width 69 height 9
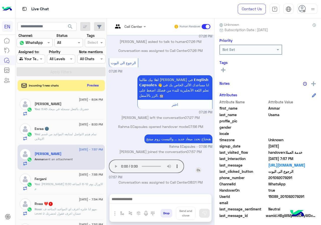
scroll to position [45, 0]
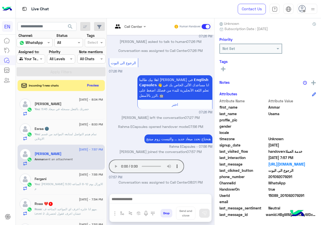
drag, startPoint x: 285, startPoint y: 176, endPoint x: 314, endPoint y: 176, distance: 28.6
click at [314, 176] on span "201092079291" at bounding box center [292, 176] width 48 height 5
copy span "01092079291"
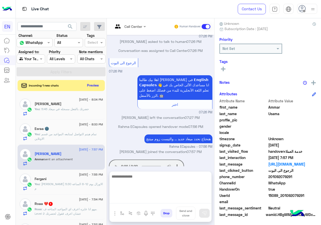
click at [148, 198] on textarea at bounding box center [161, 188] width 102 height 30
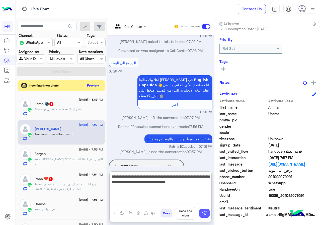
type textarea "**********"
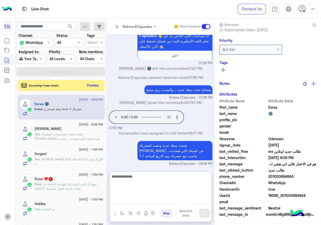
scroll to position [44, 0]
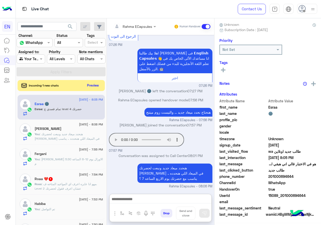
click at [107, 91] on div "search Channel: Channel WhatsApp Status Channel All Tags Select Assigned to: Ag…" at bounding box center [61, 122] width 91 height 209
click at [101, 86] on button "Preview" at bounding box center [94, 85] width 16 height 7
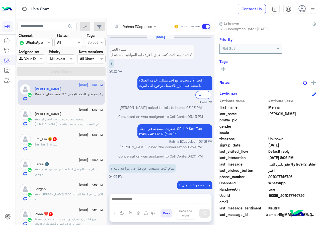
scroll to position [207, 0]
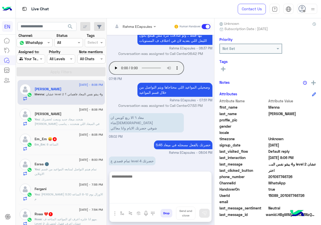
click at [153, 202] on textarea at bounding box center [161, 188] width 102 height 30
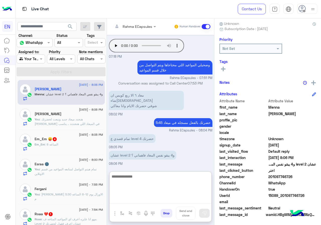
click at [175, 189] on textarea at bounding box center [161, 188] width 102 height 30
click at [162, 180] on textarea at bounding box center [161, 188] width 102 height 30
type textarea "**********"
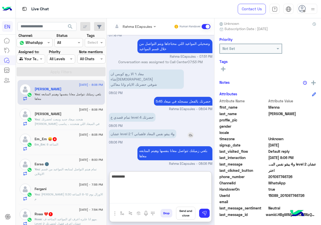
type textarea "*********"
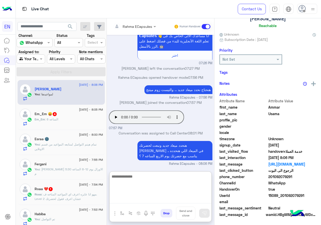
scroll to position [44, 0]
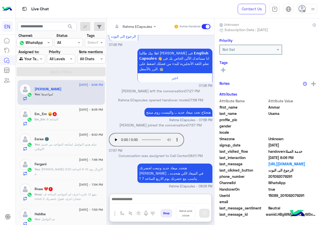
click at [73, 119] on div "Em_Em : الساعه 8" at bounding box center [69, 121] width 69 height 9
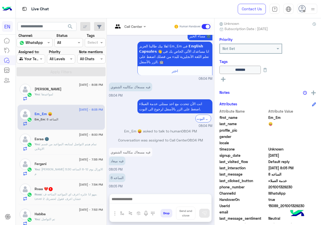
scroll to position [55, 0]
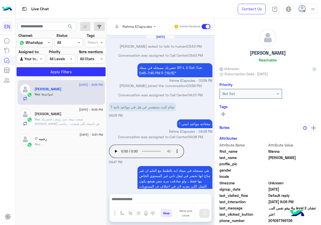
scroll to position [183, 0]
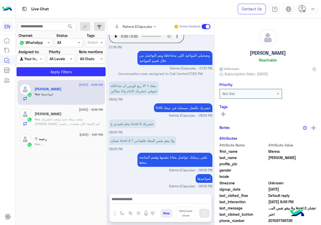
click at [130, 32] on div "Rahma ECapsules Human Handover" at bounding box center [160, 26] width 107 height 17
click at [133, 28] on input "text" at bounding box center [127, 26] width 29 height 5
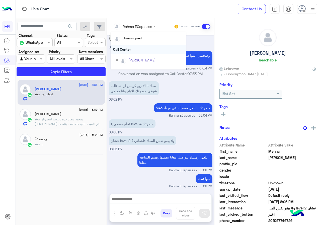
click at [133, 46] on div "Call Center" at bounding box center [148, 49] width 75 height 9
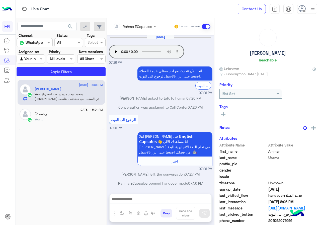
scroll to position [83, 0]
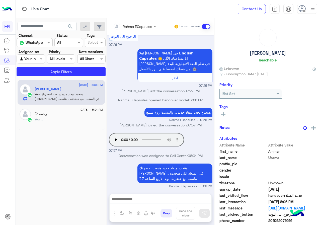
click at [125, 24] on input "text" at bounding box center [127, 26] width 29 height 5
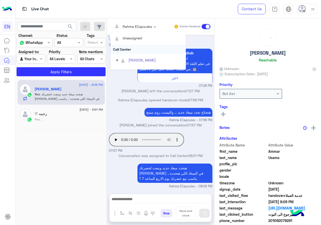
click at [126, 47] on div "Call Center" at bounding box center [148, 49] width 75 height 9
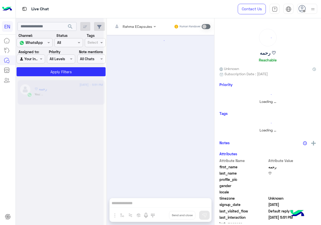
click at [33, 61] on div "Your Inbox" at bounding box center [28, 59] width 19 height 6
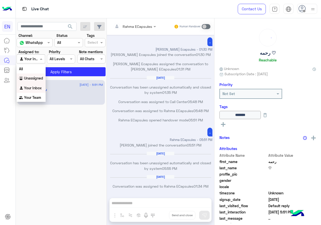
click at [31, 78] on b "Unassigned" at bounding box center [33, 78] width 19 height 4
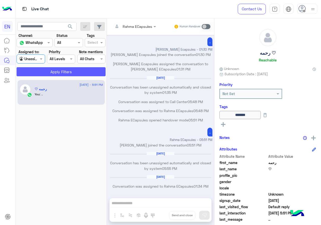
click at [39, 75] on button "Apply Filters" at bounding box center [61, 71] width 89 height 9
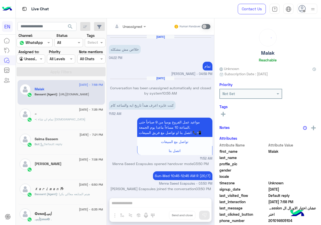
scroll to position [254, 0]
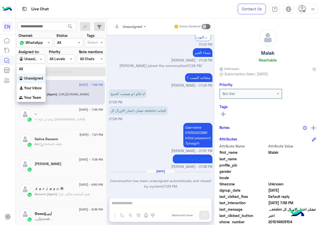
click at [37, 61] on div "Unassigned" at bounding box center [28, 59] width 19 height 6
click at [31, 99] on b "Your Team" at bounding box center [32, 97] width 17 height 4
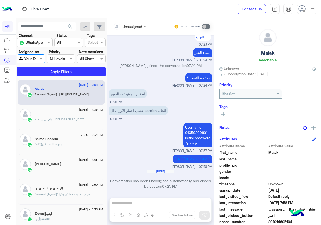
click at [41, 77] on app-inbox-users-filters "search Channel: Channel WhatsApp Status Channel All Tags Select Assigned to: Ag…" at bounding box center [61, 48] width 91 height 60
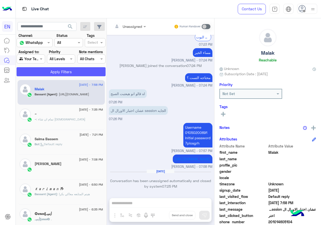
click at [43, 72] on button "Apply Filters" at bounding box center [61, 71] width 89 height 9
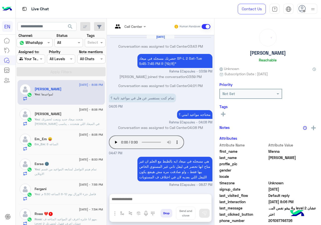
scroll to position [183, 0]
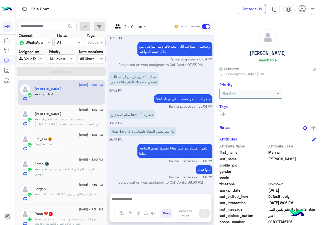
click at [72, 153] on div "11 August - 8:05 PM Em_Em 😛 Em_Em : الساعه 8" at bounding box center [61, 142] width 87 height 25
click at [72, 148] on div "Em_Em : الساعه 8" at bounding box center [69, 146] width 69 height 9
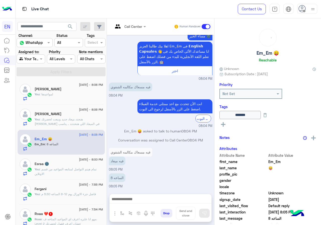
scroll to position [54, 0]
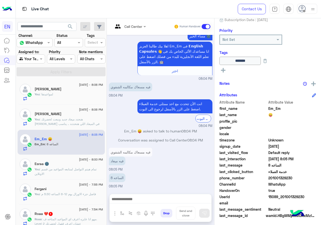
drag, startPoint x: 286, startPoint y: 177, endPoint x: 306, endPoint y: 175, distance: 19.7
click at [306, 175] on span "201001329230" at bounding box center [292, 177] width 48 height 5
drag, startPoint x: 304, startPoint y: 176, endPoint x: 284, endPoint y: 184, distance: 22.5
click at [284, 184] on span "WhatsApp" at bounding box center [292, 184] width 48 height 5
drag, startPoint x: 285, startPoint y: 177, endPoint x: 313, endPoint y: 177, distance: 27.4
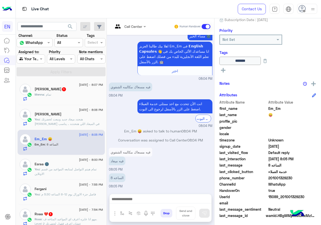
click at [313, 177] on span "201001329230" at bounding box center [292, 177] width 48 height 5
copy span "01001329230"
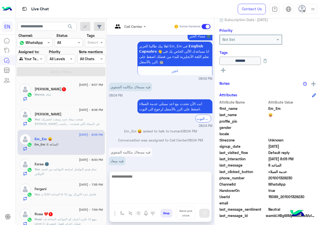
click at [149, 197] on textarea at bounding box center [161, 188] width 102 height 30
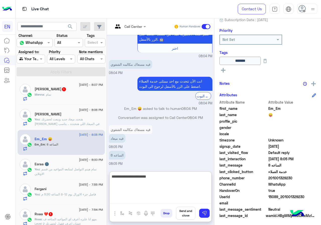
type textarea "**********"
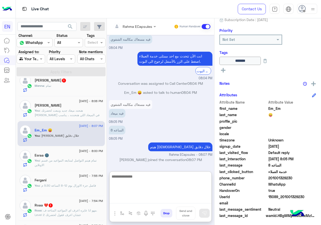
scroll to position [0, 0]
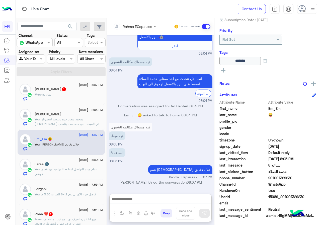
click at [75, 92] on div "Menna : تمام" at bounding box center [69, 96] width 69 height 9
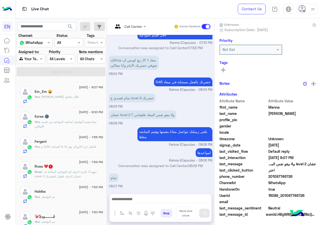
scroll to position [75, 0]
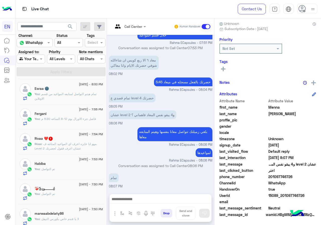
click at [87, 145] on span ": مهو انا عايزه اعرف اي المواعيد المتاحه ف. Level 2 عشان اعرف ققول لحضرتك" at bounding box center [66, 146] width 62 height 8
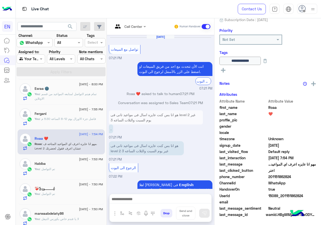
scroll to position [254, 0]
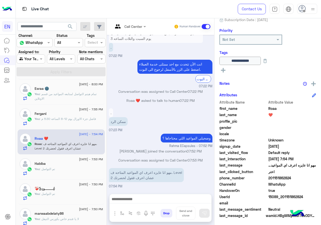
drag, startPoint x: 284, startPoint y: 179, endPoint x: 319, endPoint y: 179, distance: 34.6
click at [316, 179] on span "201151862824" at bounding box center [292, 177] width 48 height 5
copy span "01151862824"
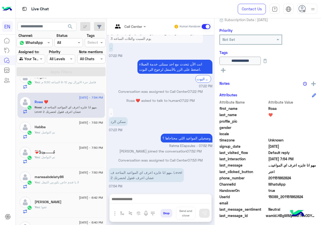
scroll to position [100, 0]
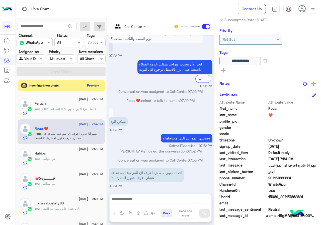
copy span "01151862824"
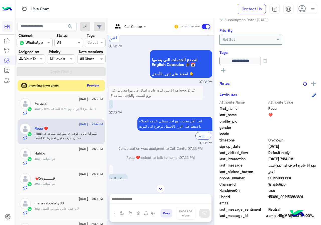
scroll to position [229, 0]
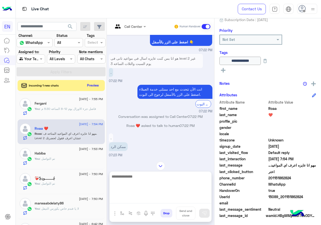
click at [160, 201] on textarea at bounding box center [161, 188] width 102 height 30
type textarea "**********"
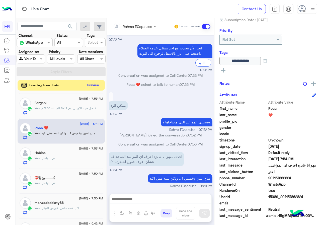
click at [101, 84] on button "Preview" at bounding box center [94, 85] width 16 height 7
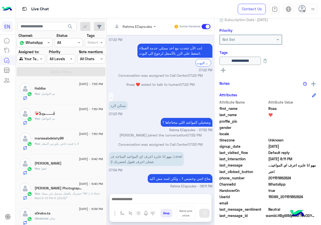
scroll to position [201, 0]
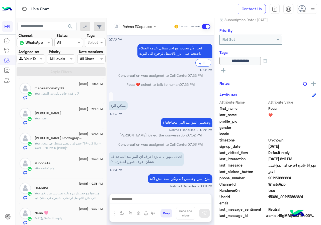
click at [31, 56] on input "text" at bounding box center [25, 58] width 12 height 5
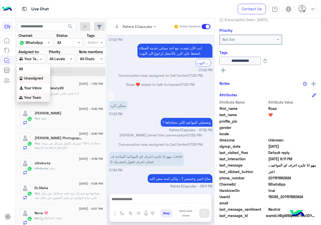
scroll to position [0, 0]
click at [35, 89] on b "Your Inbox" at bounding box center [33, 88] width 18 height 4
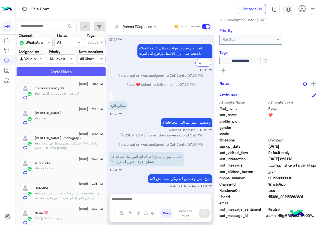
click at [43, 74] on button "Apply Filters" at bounding box center [61, 71] width 89 height 9
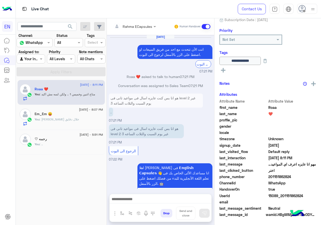
scroll to position [253, 0]
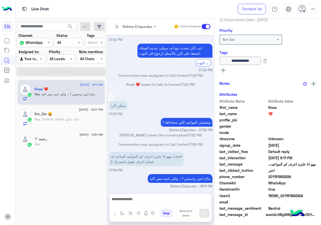
click at [126, 27] on input "text" at bounding box center [127, 26] width 29 height 5
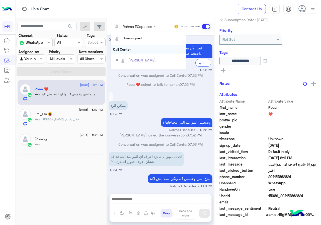
click at [131, 47] on div "Call Center" at bounding box center [148, 49] width 75 height 9
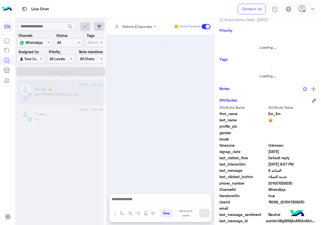
click at [131, 28] on input "text" at bounding box center [127, 26] width 29 height 5
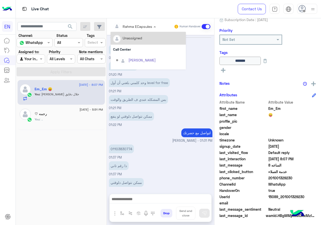
scroll to position [228, 0]
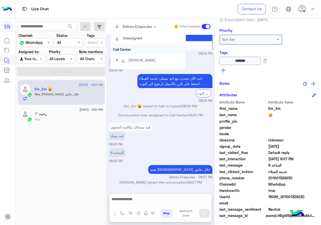
click at [129, 47] on div "Call Center" at bounding box center [148, 49] width 75 height 9
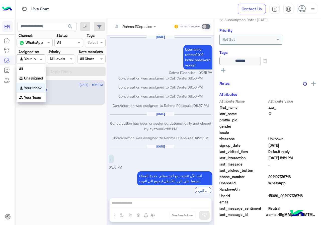
click at [34, 59] on div at bounding box center [31, 59] width 28 height 6
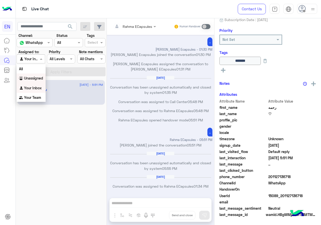
click at [33, 76] on div "Unassigned" at bounding box center [31, 79] width 29 height 10
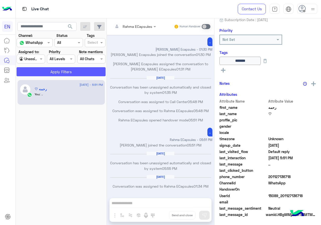
click at [37, 71] on button "Apply Filters" at bounding box center [61, 71] width 89 height 9
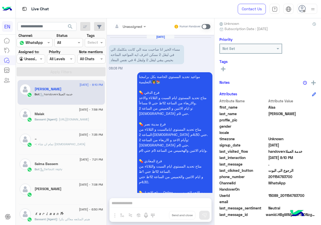
scroll to position [45, 0]
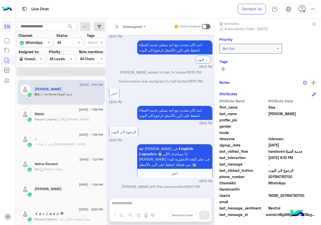
drag, startPoint x: 270, startPoint y: 176, endPoint x: 313, endPoint y: 176, distance: 42.9
click at [313, 176] on span "201154783700" at bounding box center [292, 176] width 48 height 5
copy span "01154783700"
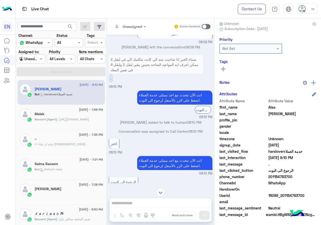
scroll to position [281, 0]
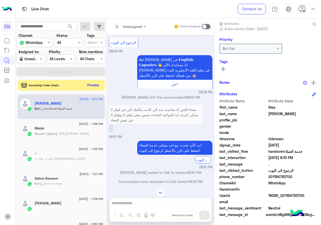
click at [89, 85] on button "Preview" at bounding box center [94, 85] width 16 height 7
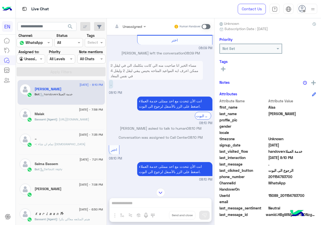
scroll to position [306, 0]
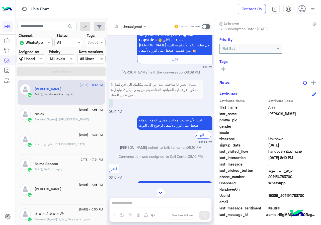
click at [133, 25] on input "text" at bounding box center [123, 26] width 20 height 5
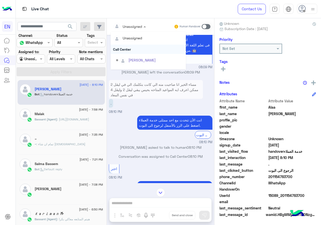
click at [126, 45] on div "Call Center" at bounding box center [148, 49] width 75 height 9
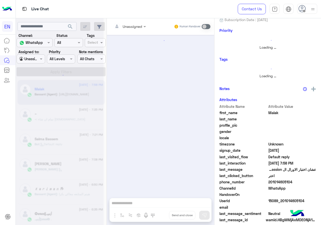
click at [35, 57] on div at bounding box center [31, 59] width 28 height 6
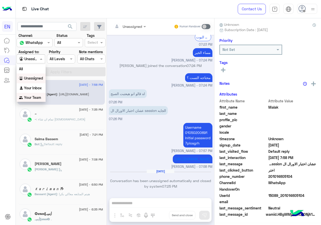
click at [32, 95] on div "Your Team" at bounding box center [31, 98] width 29 height 10
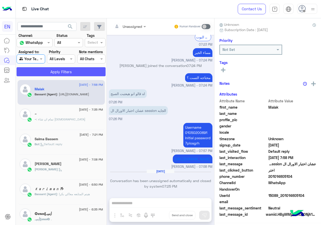
click at [45, 75] on button "Apply Filters" at bounding box center [61, 71] width 89 height 9
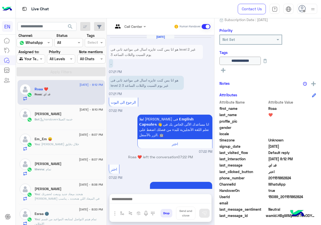
scroll to position [247, 0]
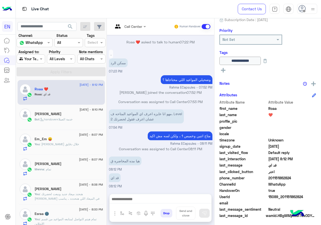
click at [64, 172] on div "Menna : تمام" at bounding box center [69, 171] width 69 height 9
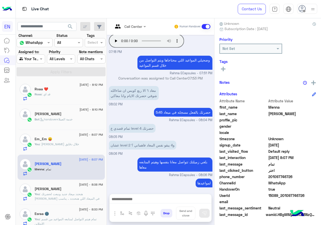
scroll to position [190, 0]
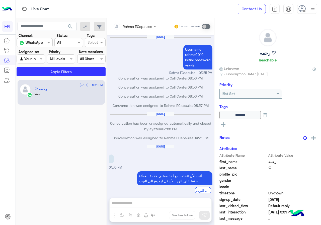
scroll to position [164, 0]
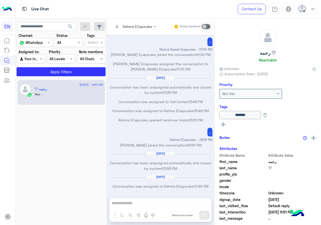
click at [22, 62] on div "Agent Filter Your Inbox" at bounding box center [31, 58] width 28 height 9
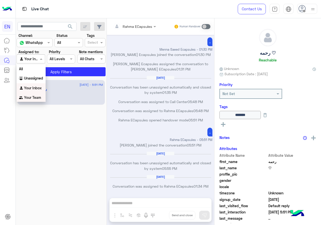
click at [33, 94] on div "Your Team" at bounding box center [31, 98] width 29 height 10
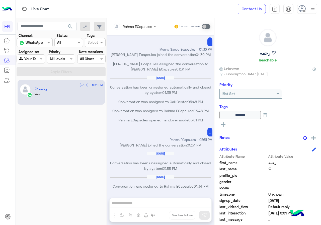
click at [71, 27] on span "search" at bounding box center [70, 27] width 6 height 6
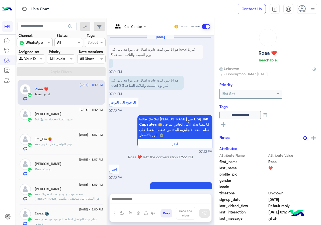
scroll to position [247, 0]
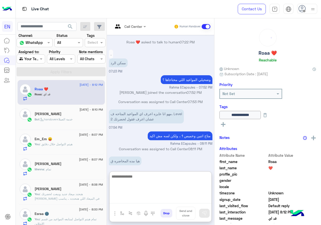
click at [150, 199] on textarea at bounding box center [161, 188] width 102 height 30
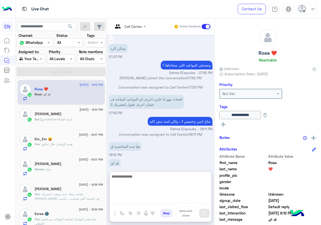
scroll to position [269, 0]
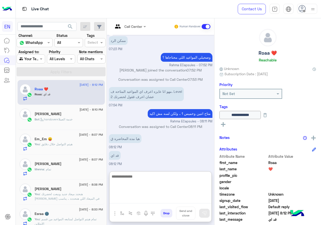
click at [174, 180] on textarea at bounding box center [161, 188] width 102 height 30
type textarea "******"
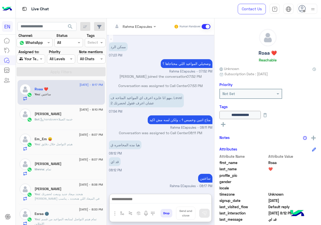
click at [59, 174] on div "Menna : تمام" at bounding box center [69, 171] width 69 height 9
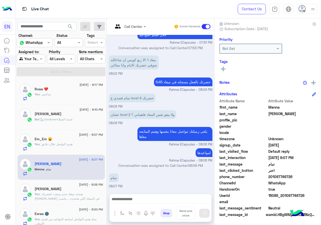
scroll to position [447, 0]
click at [85, 149] on div "You : هيتم التواصل خلال دقايق" at bounding box center [69, 146] width 69 height 9
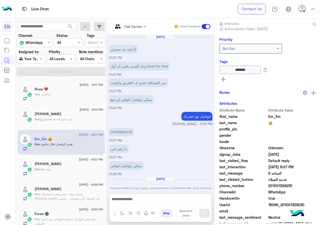
scroll to position [221, 0]
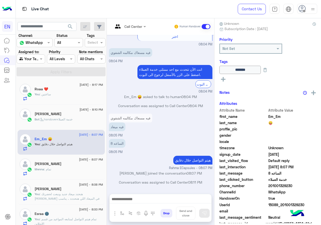
click at [87, 119] on div "Bot : handoverخدمة العملاء" at bounding box center [69, 121] width 69 height 9
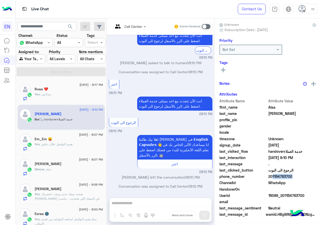
scroll to position [45, 0]
drag, startPoint x: 286, startPoint y: 176, endPoint x: 318, endPoint y: 176, distance: 32.1
click at [316, 176] on span "201154783700" at bounding box center [292, 176] width 48 height 5
copy span "01154783700"
click at [136, 198] on div "Call Center Human Handover [DATE] مساء الخير انا صاحبت منه الي كانت بتكلمك الي …" at bounding box center [160, 122] width 107 height 209
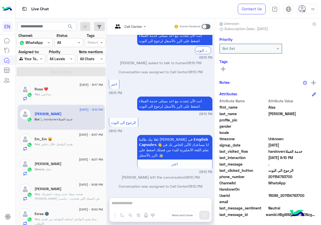
click at [140, 203] on div "Call Center Human Handover [DATE] مساء الخير انا صاحبت منه الي كانت بتكلمك الي …" at bounding box center [160, 122] width 107 height 209
click at [211, 24] on div "Human Handover" at bounding box center [192, 26] width 37 height 9
click at [211, 24] on span at bounding box center [206, 26] width 9 height 5
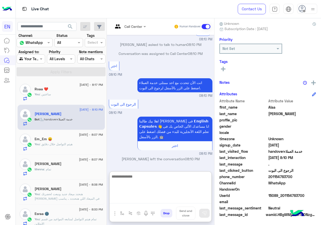
click at [164, 197] on textarea at bounding box center [161, 188] width 102 height 30
type textarea "**********"
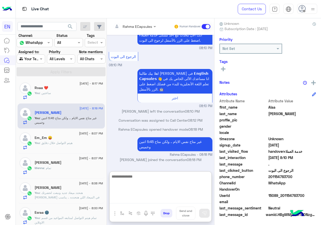
scroll to position [0, 0]
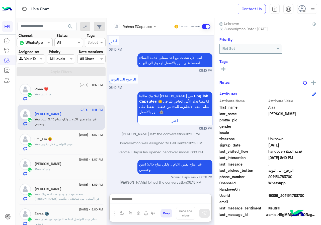
click at [31, 59] on input "text" at bounding box center [25, 58] width 12 height 5
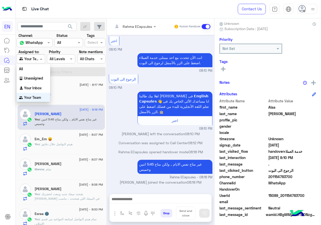
scroll to position [0, 0]
click at [35, 86] on b "Your Inbox" at bounding box center [33, 88] width 18 height 4
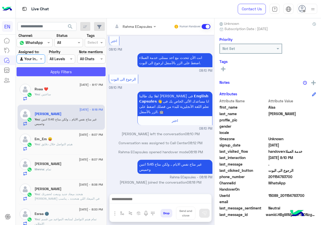
click at [44, 71] on button "Apply Filters" at bounding box center [61, 71] width 89 height 9
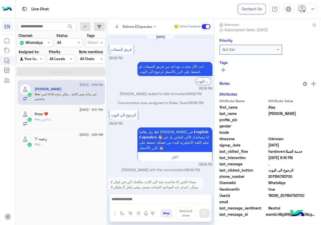
scroll to position [226, 0]
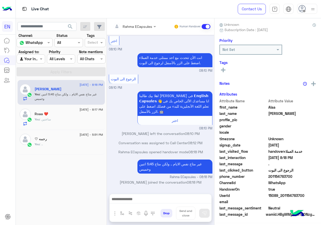
click at [148, 25] on div at bounding box center [135, 26] width 48 height 6
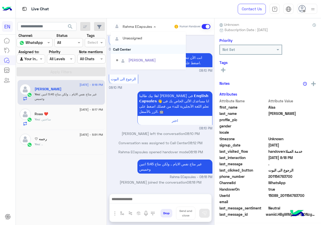
click at [138, 47] on div "Call Center" at bounding box center [148, 49] width 75 height 9
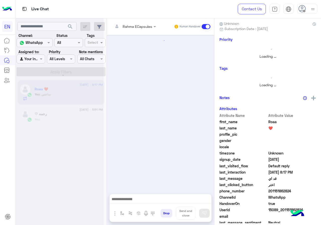
click at [135, 29] on div "Rahma ECapsules" at bounding box center [138, 26] width 30 height 5
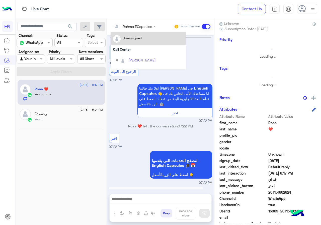
scroll to position [232, 0]
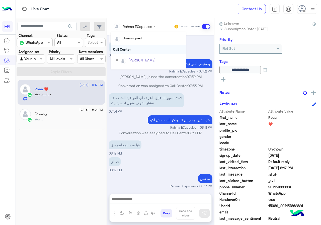
click at [130, 52] on div "Call Center" at bounding box center [148, 49] width 75 height 9
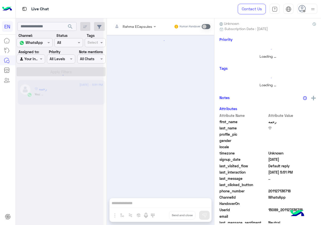
click at [38, 57] on div at bounding box center [31, 59] width 28 height 6
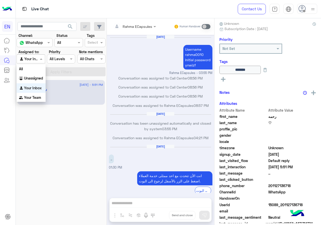
scroll to position [164, 0]
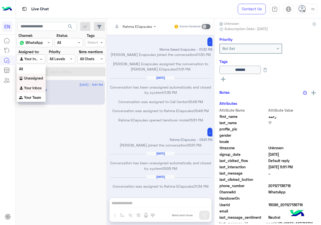
click at [38, 79] on b "Unassigned" at bounding box center [33, 78] width 19 height 4
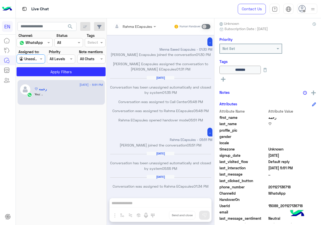
click at [41, 77] on app-inbox-users-filters "search Channel: Channel WhatsApp Status Channel All Tags Select Assigned to: Ag…" at bounding box center [61, 48] width 91 height 60
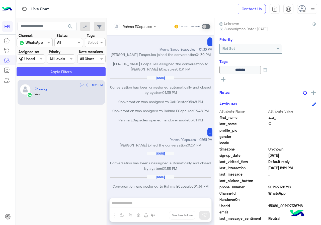
click at [44, 72] on button "Apply Filters" at bounding box center [61, 71] width 89 height 9
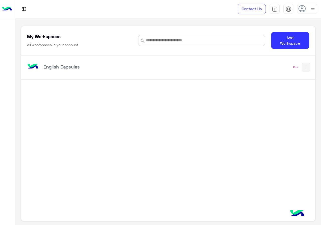
click at [122, 65] on h5 "English Capsules" at bounding box center [95, 67] width 102 height 6
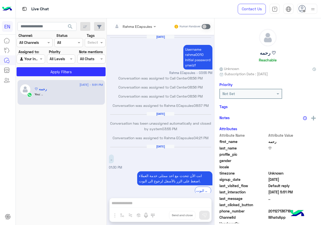
scroll to position [164, 0]
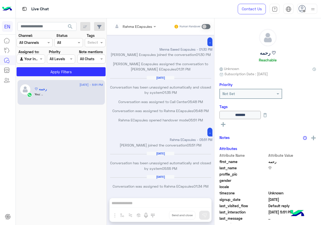
click at [41, 42] on div at bounding box center [35, 43] width 36 height 6
click at [40, 65] on div "WhatsApp" at bounding box center [35, 62] width 36 height 10
click at [40, 71] on button "Apply Filters" at bounding box center [61, 71] width 89 height 9
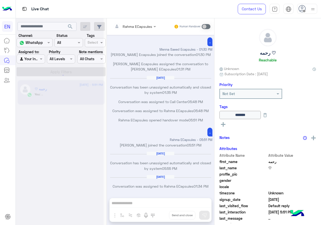
scroll to position [0, 0]
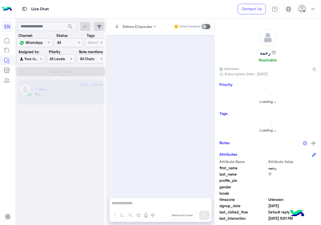
click at [37, 57] on div at bounding box center [60, 114] width 88 height 225
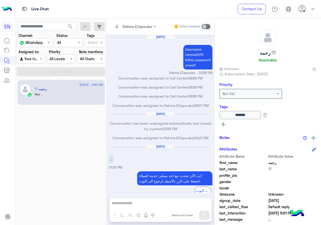
scroll to position [164, 0]
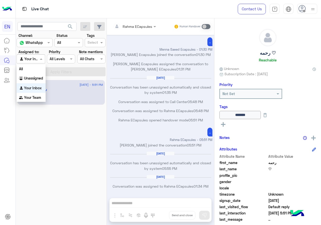
click at [38, 61] on div "Your Inbox" at bounding box center [28, 59] width 19 height 6
click at [35, 80] on b "Unassigned" at bounding box center [33, 78] width 19 height 4
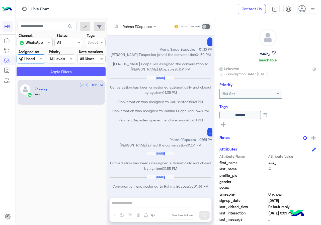
click at [37, 75] on button "Apply Filters" at bounding box center [61, 71] width 89 height 9
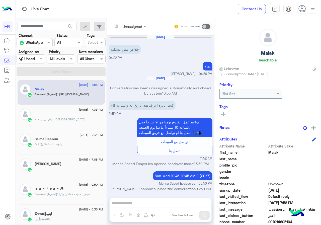
scroll to position [254, 0]
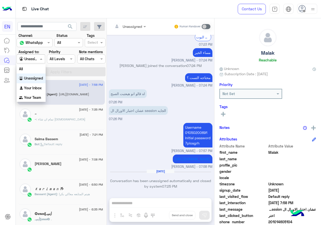
click at [37, 61] on div at bounding box center [31, 59] width 28 height 6
click at [37, 94] on div "Your Team" at bounding box center [31, 98] width 29 height 10
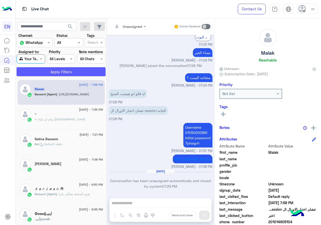
click at [47, 76] on button "Apply Filters" at bounding box center [61, 71] width 89 height 9
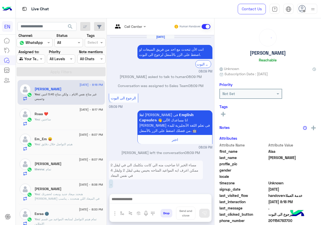
scroll to position [218, 0]
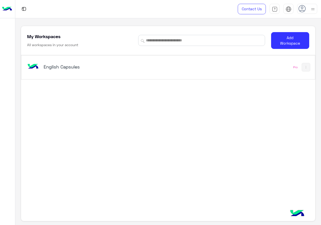
click at [123, 62] on div "English Capsules" at bounding box center [111, 67] width 171 height 15
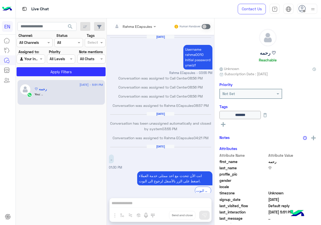
scroll to position [164, 0]
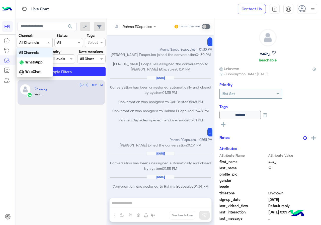
click at [36, 43] on input "text" at bounding box center [28, 42] width 18 height 5
click at [40, 61] on b "WhatsApp" at bounding box center [33, 62] width 17 height 4
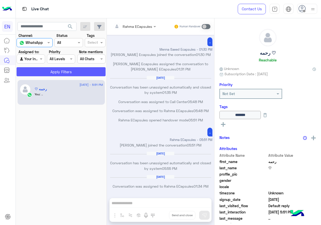
click at [39, 75] on button "Apply Filters" at bounding box center [61, 71] width 89 height 9
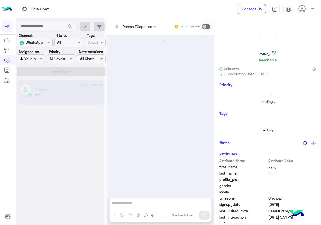
click at [36, 61] on div at bounding box center [31, 59] width 28 height 6
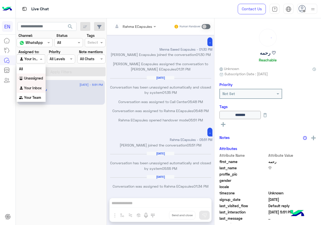
click at [36, 78] on b "Unassigned" at bounding box center [33, 78] width 19 height 4
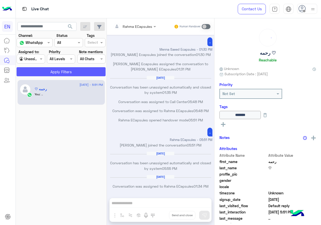
click at [42, 69] on button "Apply Filters" at bounding box center [61, 71] width 89 height 9
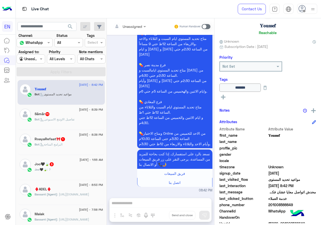
scroll to position [55, 0]
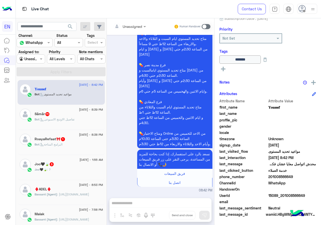
drag, startPoint x: 285, startPoint y: 179, endPoint x: 319, endPoint y: 178, distance: 34.4
click at [316, 178] on span "201008566649" at bounding box center [292, 176] width 48 height 5
copy span "01008566649"
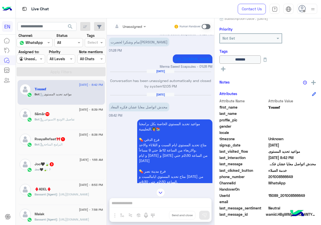
scroll to position [292, 0]
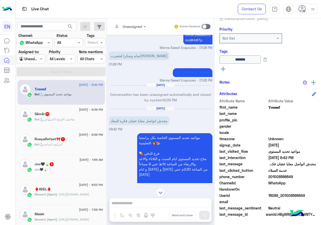
click at [133, 26] on input "text" at bounding box center [123, 26] width 20 height 5
click at [170, 110] on h6 "[DATE]" at bounding box center [161, 109] width 28 height 4
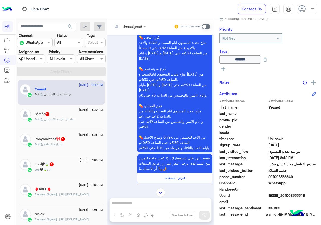
scroll to position [417, 0]
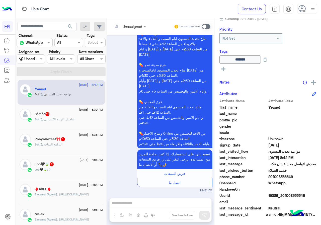
click at [175, 201] on div "Unassigned Human Handover [DATE] حضرتك حابب التواصل يكون امتي ونتابع مره تانيه …" at bounding box center [160, 122] width 107 height 209
click at [214, 22] on div "Unassigned Human Handover" at bounding box center [160, 26] width 107 height 17
click at [211, 26] on span at bounding box center [206, 26] width 9 height 5
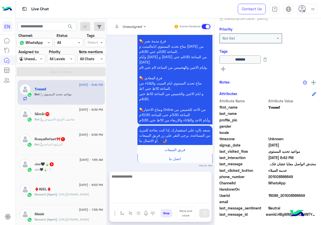
click at [164, 197] on textarea at bounding box center [161, 188] width 102 height 30
type textarea "*"
type textarea "**********"
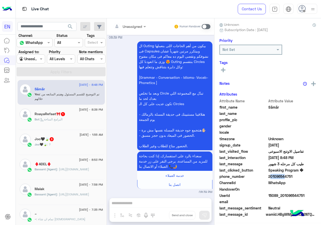
scroll to position [627, 0]
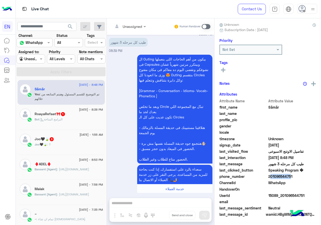
drag, startPoint x: 284, startPoint y: 177, endPoint x: 303, endPoint y: 177, distance: 18.8
click at [303, 177] on span "201096544751" at bounding box center [292, 176] width 48 height 5
drag, startPoint x: 285, startPoint y: 175, endPoint x: 317, endPoint y: 176, distance: 31.4
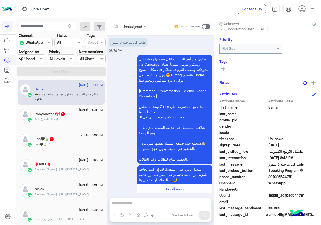
click at [316, 176] on span "201096544751" at bounding box center [292, 176] width 48 height 5
copy span "01096544751"
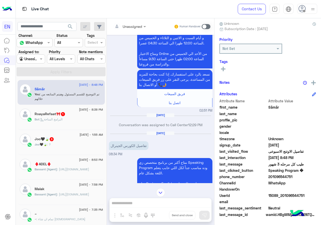
scroll to position [818, 0]
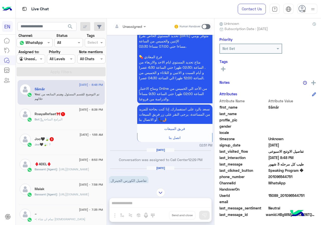
click at [149, 25] on div at bounding box center [130, 26] width 38 height 6
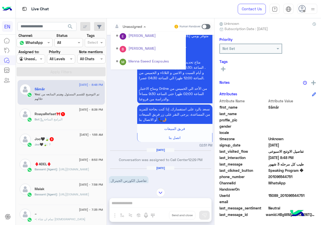
scroll to position [83, 0]
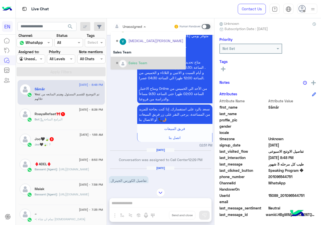
click at [144, 108] on div "مواعيد تحديد المستوي الخاصة بـ Speaking Program و الـKids & Teens والـ Business…" at bounding box center [161, 47] width 104 height 202
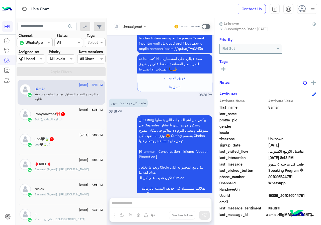
scroll to position [1933, 0]
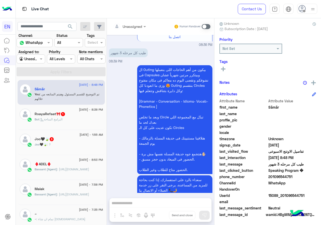
click at [211, 27] on span at bounding box center [206, 26] width 9 height 5
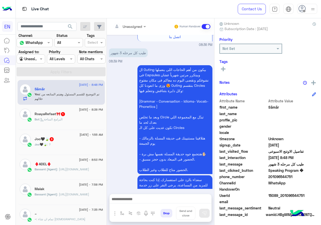
scroll to position [1968, 0]
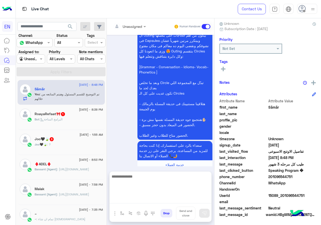
click at [161, 197] on textarea at bounding box center [161, 188] width 102 height 30
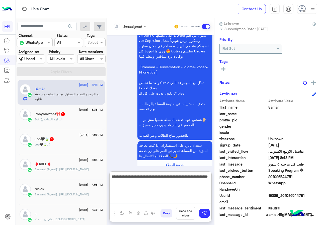
type textarea "**********"
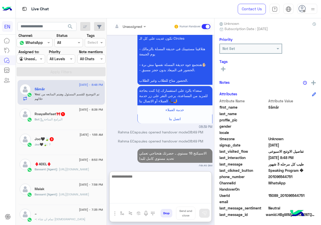
scroll to position [2021, 0]
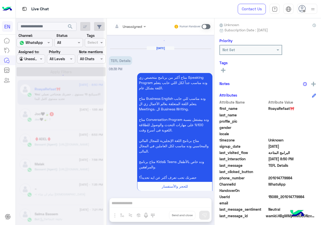
drag, startPoint x: 286, startPoint y: 176, endPoint x: 316, endPoint y: 176, distance: 29.9
click at [316, 176] on span "201014779984" at bounding box center [292, 177] width 48 height 5
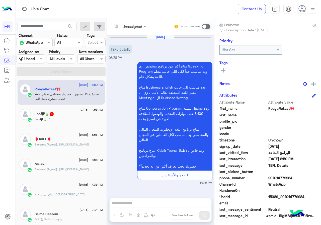
copy span "01014779984"
click at [142, 18] on div "Unassigned Human Handover" at bounding box center [160, 26] width 107 height 17
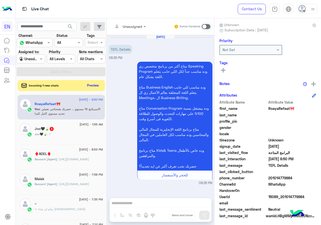
click at [172, 201] on div "Unassigned Human Handover [DATE] TEFL Details 08:38 PM متاح أكتر من برنامج متخص…" at bounding box center [160, 122] width 107 height 209
click at [211, 26] on span at bounding box center [206, 26] width 9 height 5
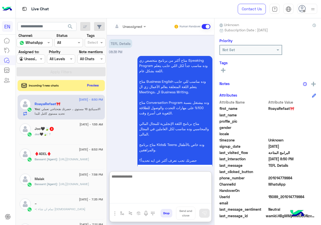
paste textarea "**********"
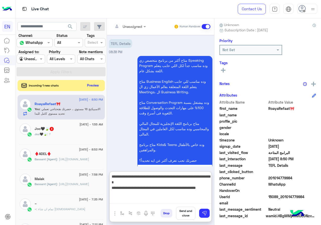
type textarea "**********"
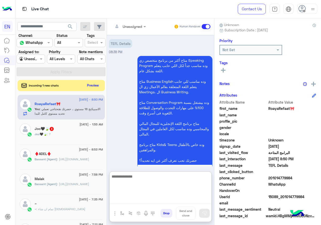
scroll to position [60, 0]
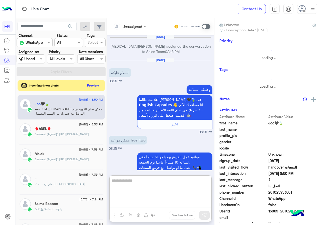
scroll to position [278, 0]
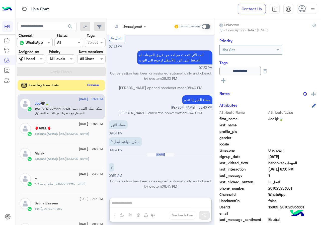
click at [101, 82] on button "Preview" at bounding box center [94, 85] width 16 height 7
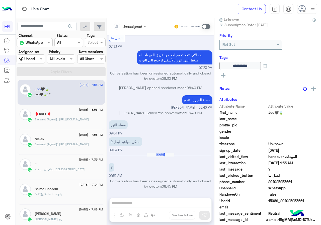
scroll to position [54, 0]
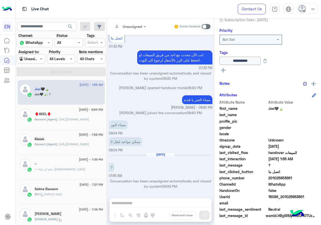
drag, startPoint x: 285, startPoint y: 177, endPoint x: 311, endPoint y: 177, distance: 26.3
click at [311, 177] on span "201025953661" at bounding box center [292, 177] width 48 height 5
copy span "01025953661"
click at [226, 70] on icon at bounding box center [223, 70] width 5 height 5
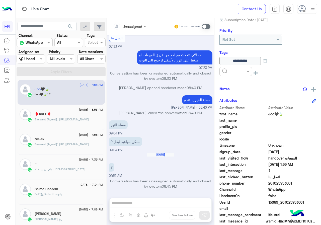
click at [222, 72] on div at bounding box center [222, 72] width 0 height 0
click at [233, 83] on span "Solved" at bounding box center [227, 84] width 11 height 4
click at [261, 91] on div "Notes" at bounding box center [268, 89] width 97 height 6
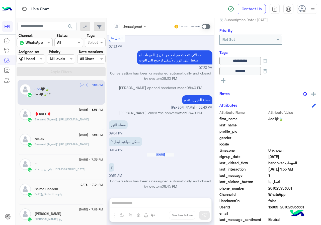
click at [133, 26] on input "text" at bounding box center [123, 26] width 20 height 5
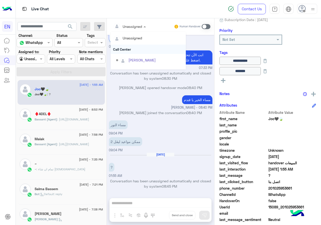
click at [148, 50] on div "Call Center" at bounding box center [148, 49] width 75 height 9
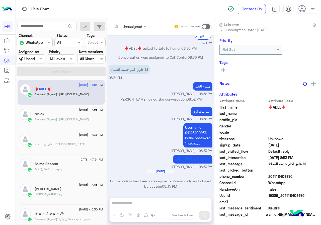
scroll to position [44, 0]
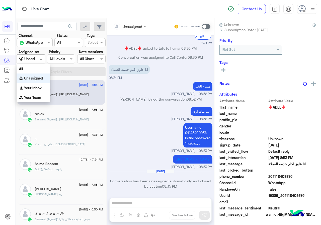
click at [39, 62] on div "Agent Filter Unassigned" at bounding box center [31, 58] width 28 height 9
click at [35, 86] on b "Your Inbox" at bounding box center [33, 88] width 18 height 4
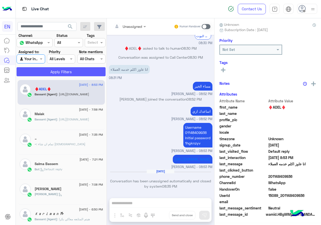
click at [40, 70] on button "Apply Filters" at bounding box center [61, 71] width 89 height 9
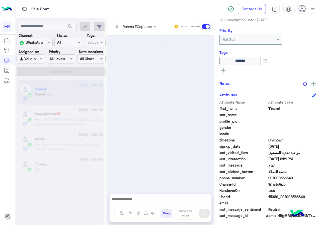
scroll to position [417, 0]
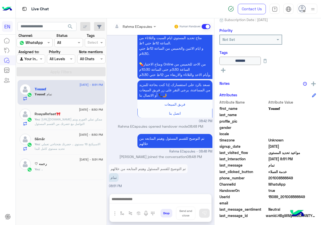
click at [138, 26] on input "text" at bounding box center [127, 26] width 29 height 5
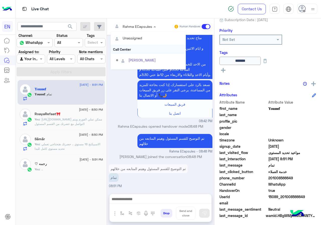
click at [134, 52] on div "Call Center" at bounding box center [148, 49] width 75 height 9
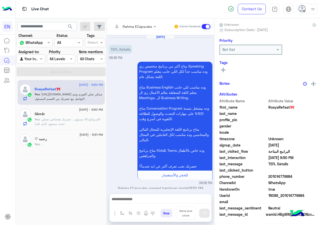
scroll to position [47, 0]
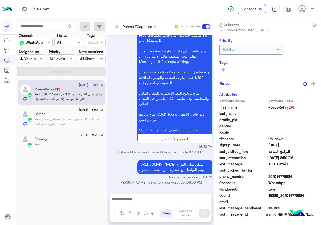
click at [130, 32] on div "Rahma ECapsules Human Handover" at bounding box center [160, 26] width 107 height 17
click at [132, 28] on input "text" at bounding box center [127, 26] width 29 height 5
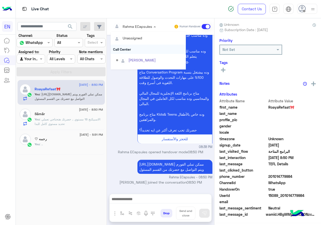
click at [127, 52] on div "Call Center" at bounding box center [148, 49] width 75 height 9
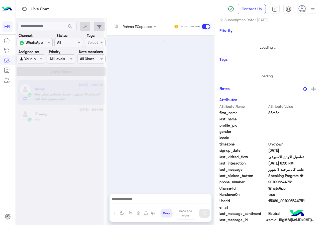
click at [128, 28] on input "text" at bounding box center [127, 26] width 29 height 5
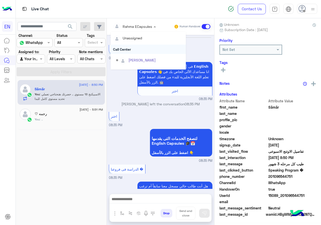
scroll to position [632, 0]
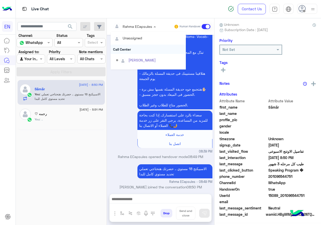
click at [124, 52] on div "Call Center" at bounding box center [148, 49] width 75 height 9
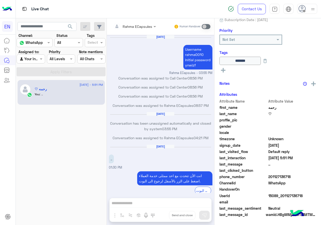
scroll to position [164, 0]
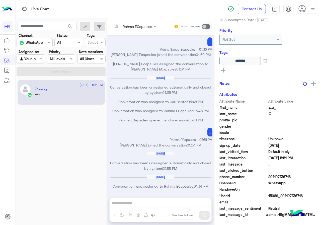
click at [37, 60] on div at bounding box center [31, 59] width 28 height 6
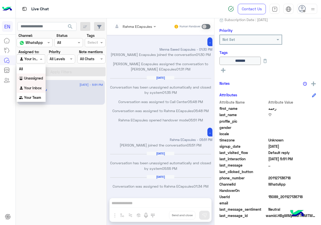
click at [37, 74] on div "Unassigned" at bounding box center [31, 79] width 29 height 10
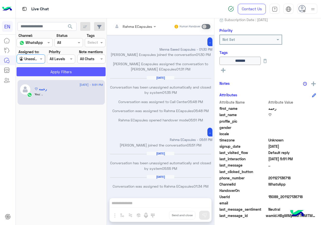
click at [38, 72] on button "Apply Filters" at bounding box center [61, 71] width 89 height 9
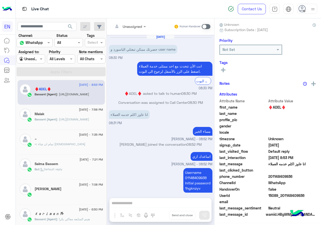
scroll to position [44, 0]
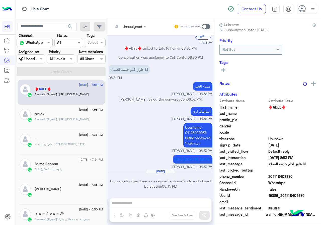
click at [34, 62] on div "Agent Filter Unassigned" at bounding box center [31, 58] width 28 height 9
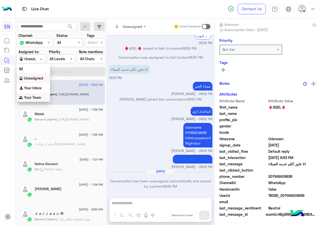
click at [35, 94] on div "Your Team" at bounding box center [34, 98] width 34 height 10
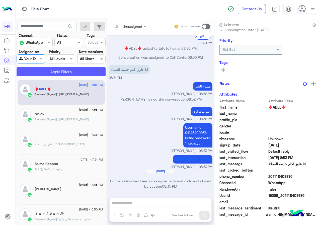
click at [42, 70] on button "Apply Filters" at bounding box center [61, 71] width 89 height 9
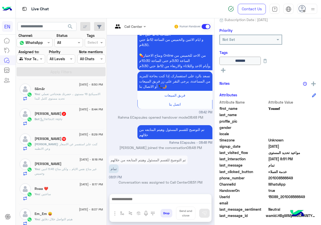
click at [66, 114] on span "2" at bounding box center [63, 113] width 5 height 4
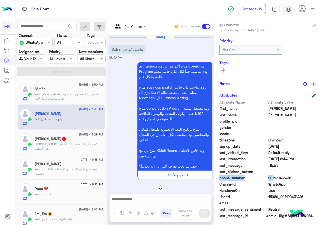
drag, startPoint x: 269, startPoint y: 178, endPoint x: 305, endPoint y: 174, distance: 36.4
click at [305, 174] on div "Attribute Name Attribute Value first_name [PERSON_NAME] last_name [PERSON_NAME]…" at bounding box center [268, 160] width 97 height 120
click at [289, 177] on span "201129431416" at bounding box center [292, 177] width 48 height 5
drag, startPoint x: 270, startPoint y: 177, endPoint x: 297, endPoint y: 177, distance: 27.6
click at [297, 177] on span "201129431416" at bounding box center [292, 177] width 48 height 5
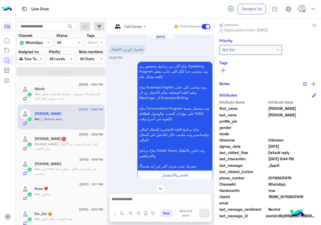
copy span "01129431416"
click at [134, 19] on div "Call Center Human Handover" at bounding box center [160, 26] width 107 height 17
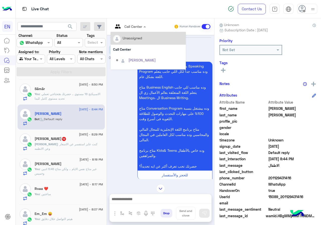
click at [133, 24] on input "text" at bounding box center [123, 26] width 20 height 5
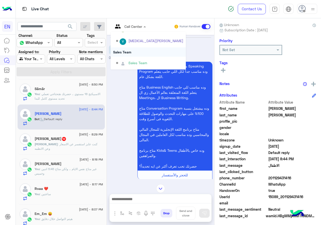
click at [131, 52] on div "Sales Team" at bounding box center [148, 51] width 75 height 9
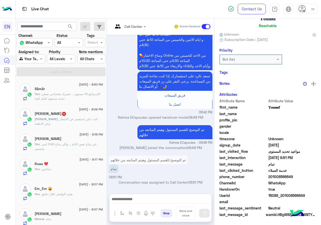
click at [66, 119] on span ": كنت عايز استفسر عن الاسعار وعن الانظمه" at bounding box center [66, 121] width 63 height 8
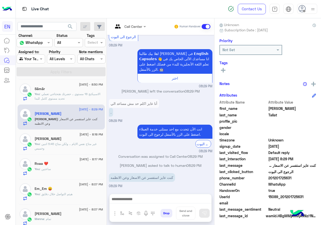
drag, startPoint x: 269, startPoint y: 177, endPoint x: 298, endPoint y: 177, distance: 29.1
click at [298, 177] on span "201201725631" at bounding box center [292, 177] width 48 height 5
copy span "01201725631"
click at [122, 27] on input "text" at bounding box center [123, 26] width 20 height 5
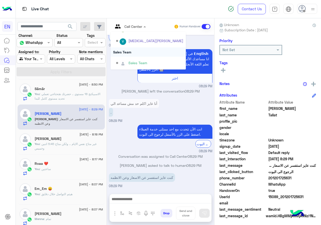
click at [134, 54] on div "Sales Team" at bounding box center [148, 51] width 75 height 9
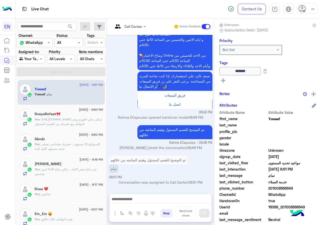
click at [35, 55] on div "Agent Filter Your Team" at bounding box center [31, 58] width 28 height 9
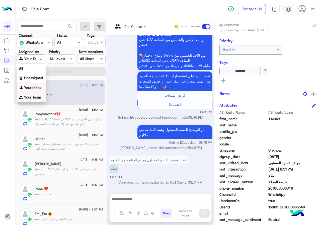
click at [34, 89] on b "Your Inbox" at bounding box center [33, 88] width 18 height 4
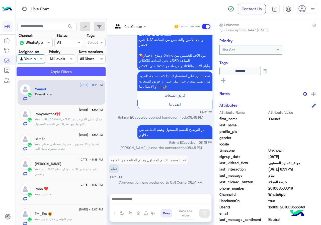
click at [46, 75] on button "Apply Filters" at bounding box center [61, 71] width 89 height 9
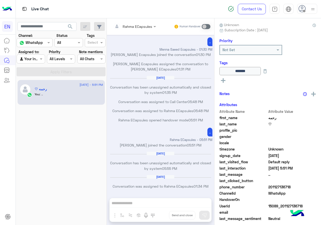
click at [33, 54] on label "Assigned to:" at bounding box center [29, 51] width 21 height 5
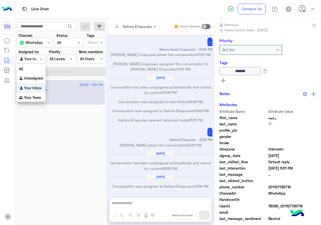
click at [37, 61] on div "Your Inbox" at bounding box center [28, 59] width 19 height 6
click at [35, 77] on b "Unassigned" at bounding box center [33, 78] width 19 height 4
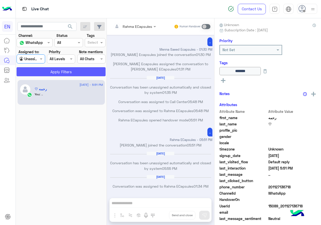
click at [46, 72] on button "Apply Filters" at bounding box center [61, 71] width 89 height 9
